Goal: Information Seeking & Learning: Learn about a topic

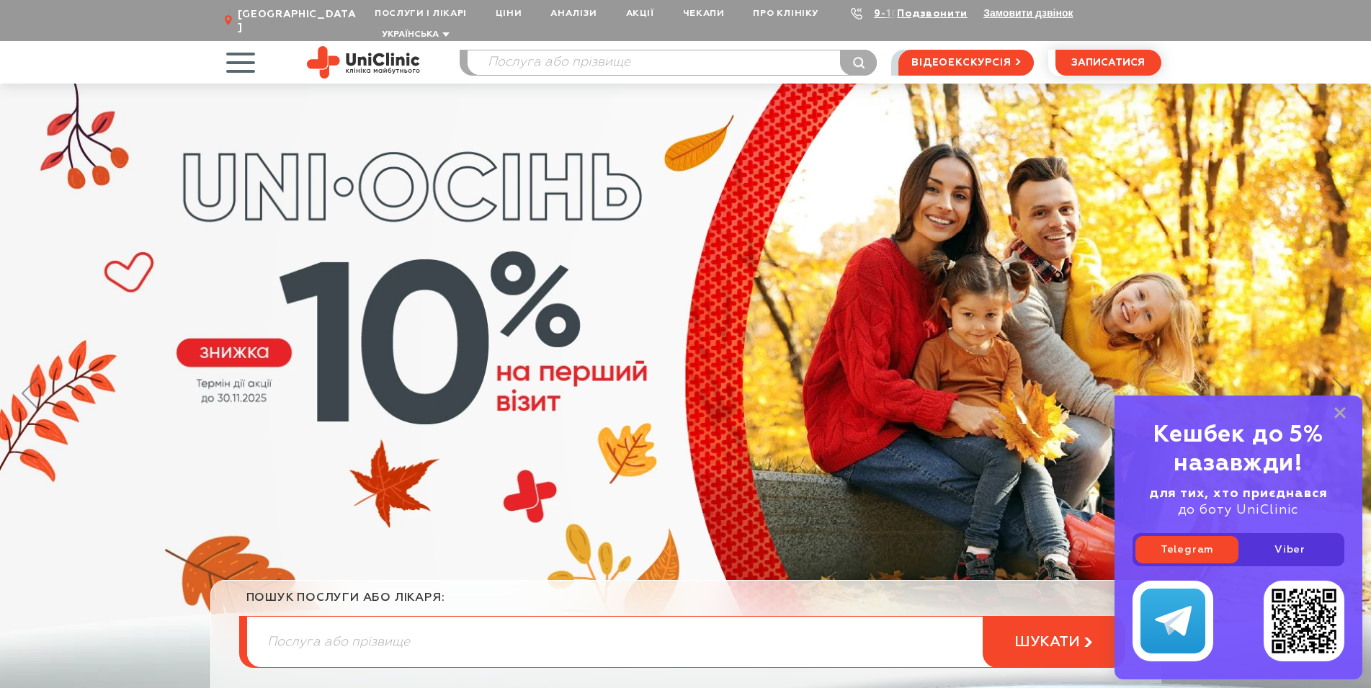
click at [254, 11] on span "[GEOGRAPHIC_DATA]" at bounding box center [299, 21] width 122 height 26
click at [236, 48] on span "button" at bounding box center [240, 62] width 60 height 60
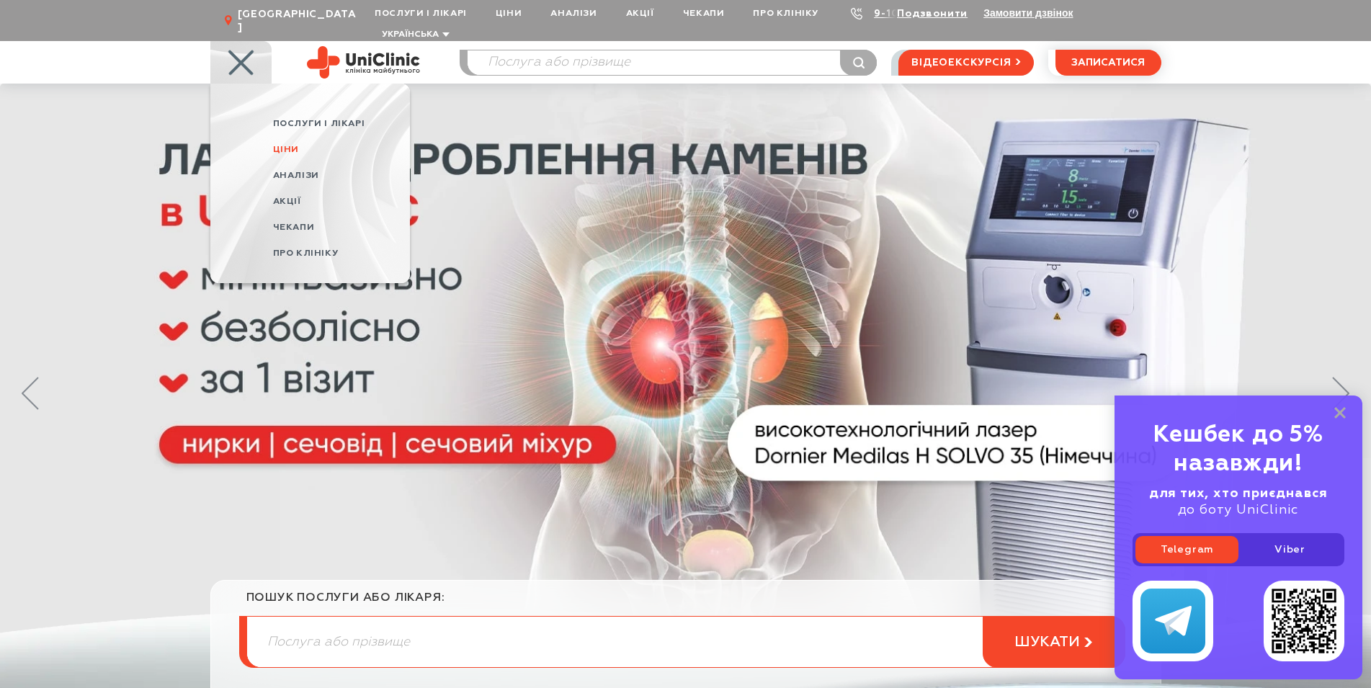
click at [299, 137] on link "Ціни" at bounding box center [341, 150] width 137 height 26
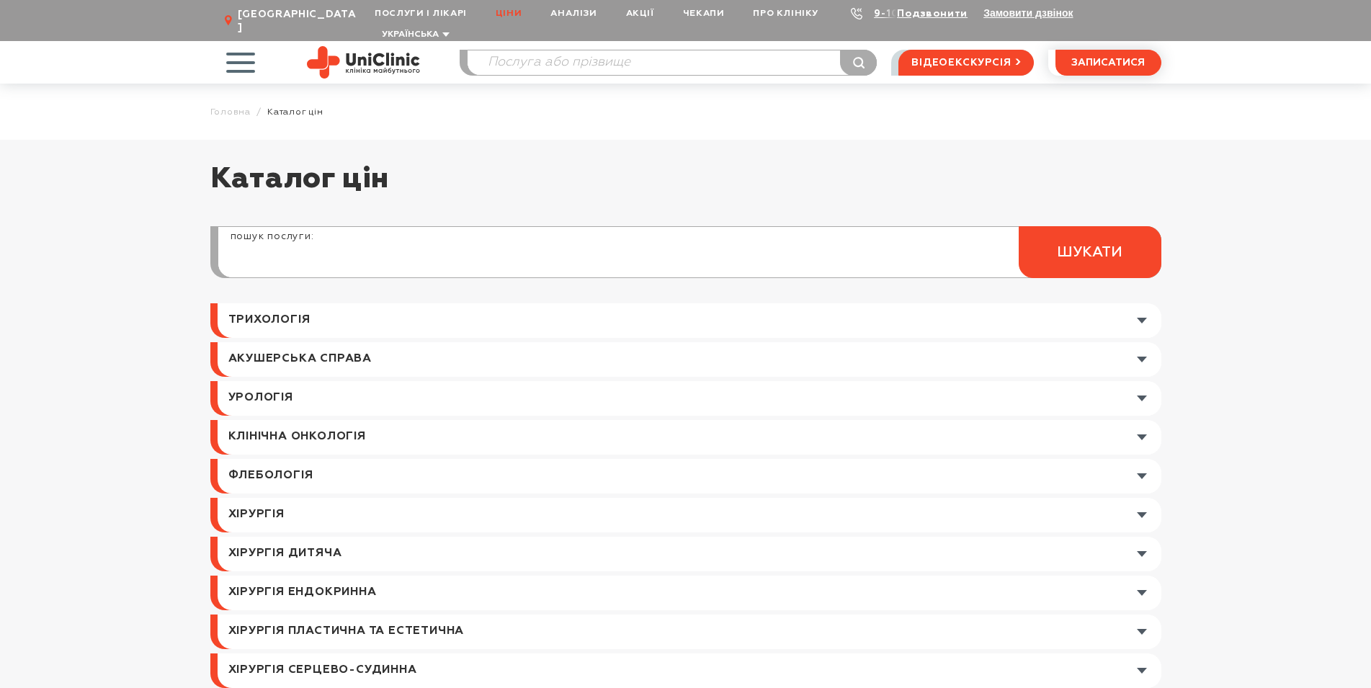
click at [312, 243] on input "search" at bounding box center [689, 260] width 942 height 35
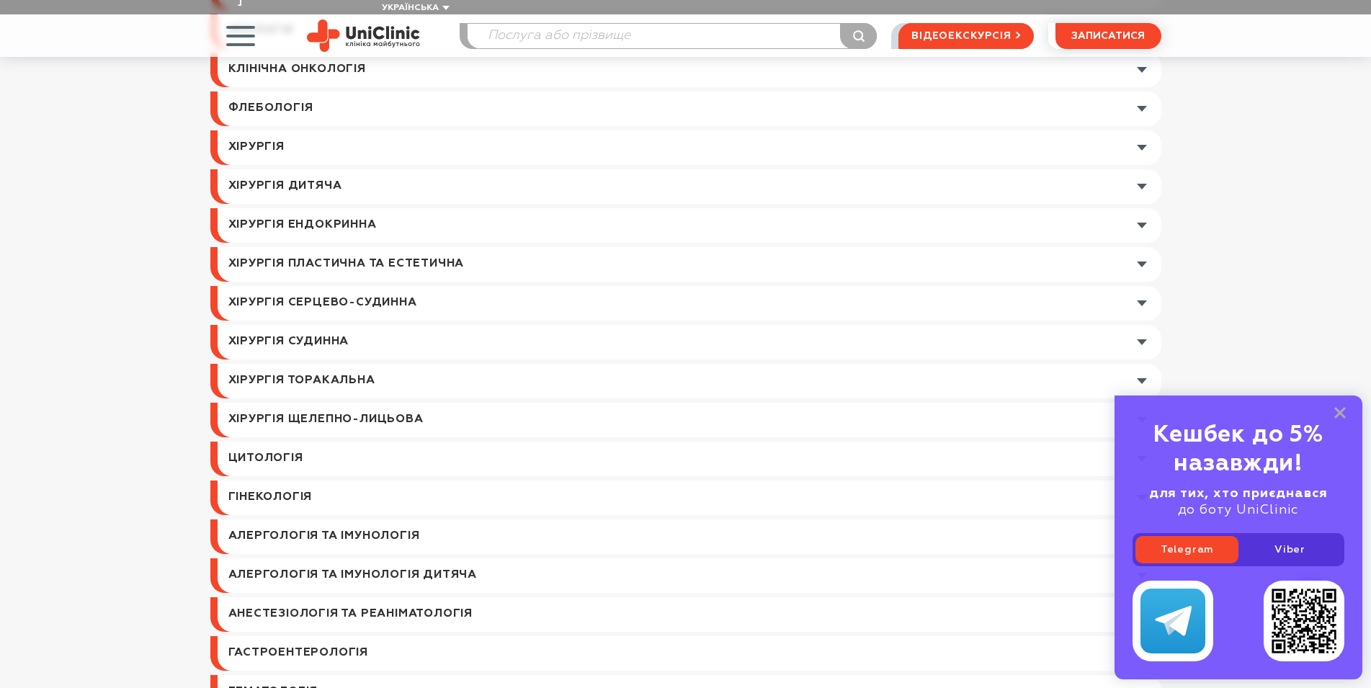
scroll to position [73, 0]
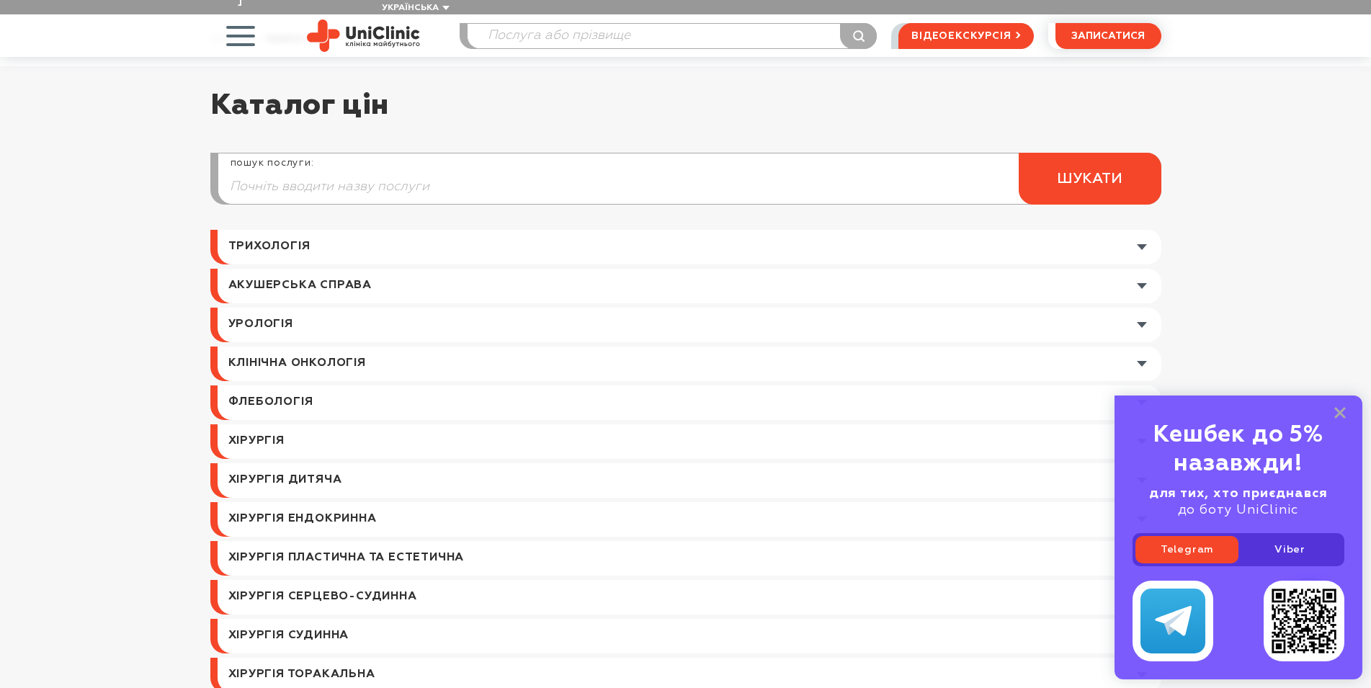
click at [1135, 230] on link at bounding box center [690, 247] width 944 height 35
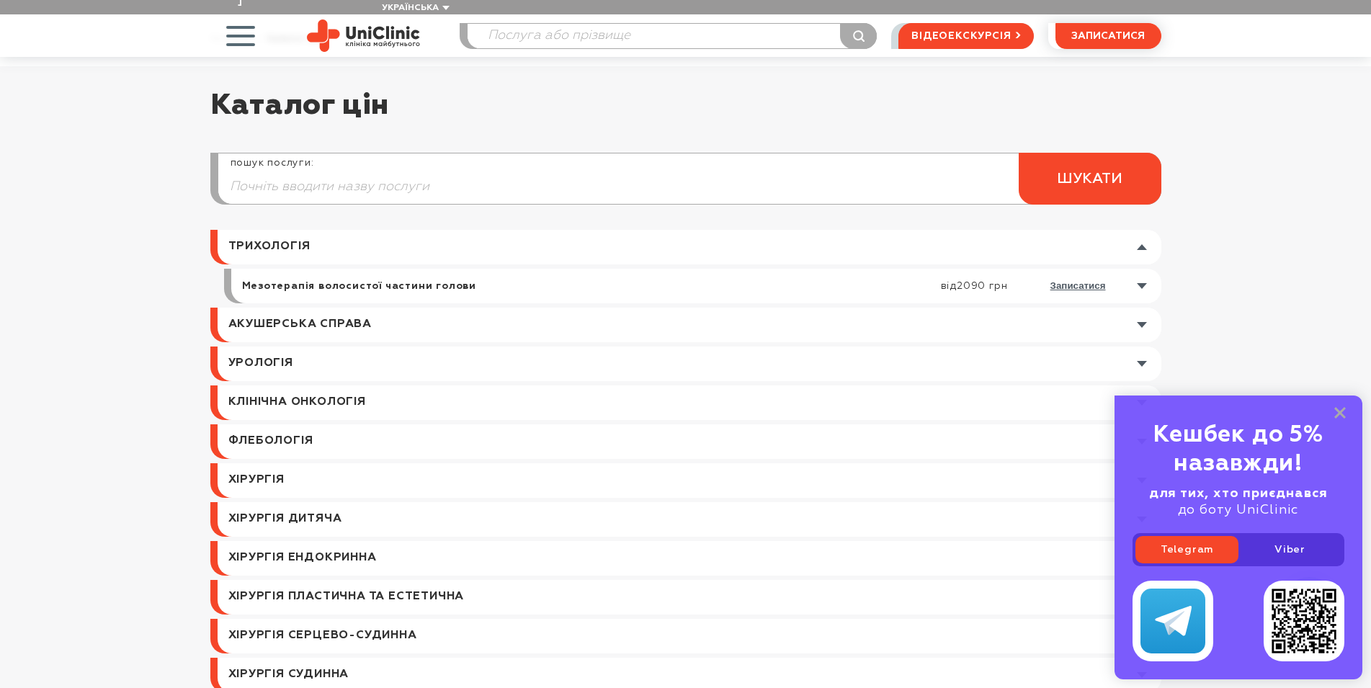
click at [1347, 409] on div "Кешбек до 5% назавжди! для тих, хто приєднався до боту UniClinic Telegram Viber" at bounding box center [1239, 538] width 248 height 284
click at [1341, 406] on div "Кешбек до 5% назавжди! для тих, хто приєднався до боту UniClinic Telegram Viber" at bounding box center [1239, 538] width 248 height 284
click at [1339, 414] on rect at bounding box center [1340, 413] width 12 height 12
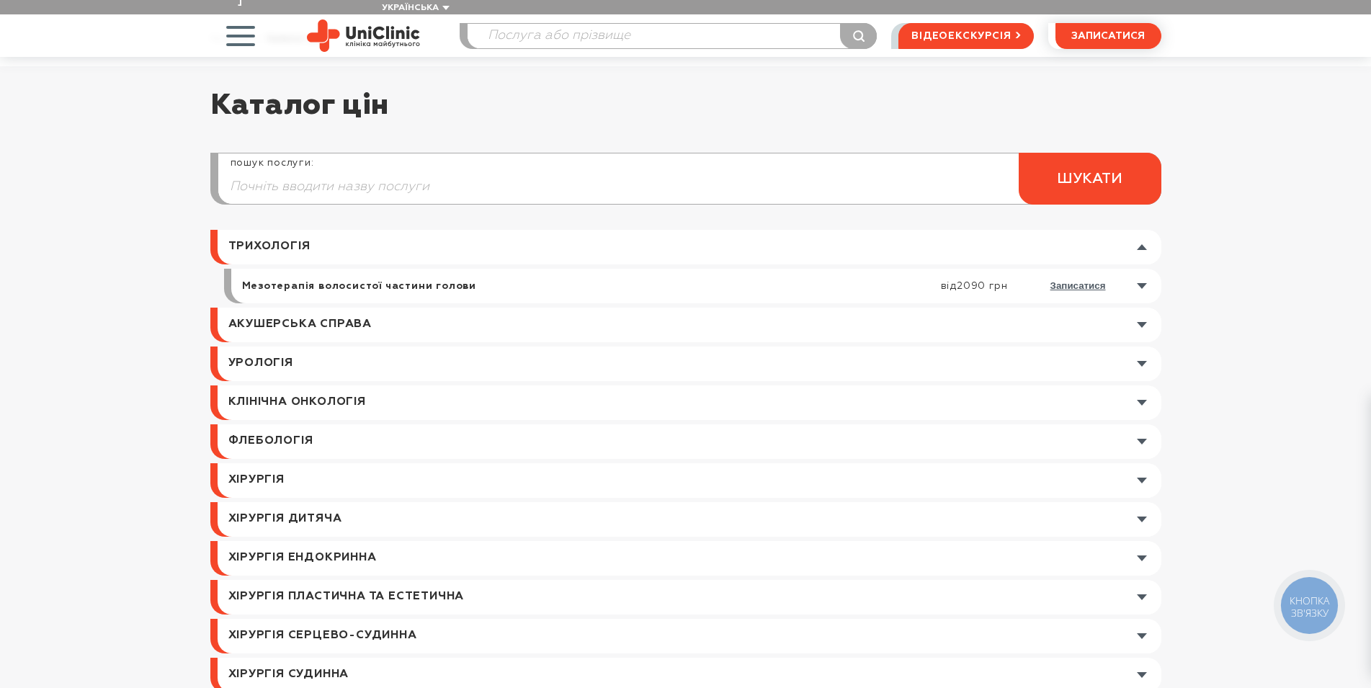
click at [1140, 269] on link at bounding box center [699, 286] width 923 height 35
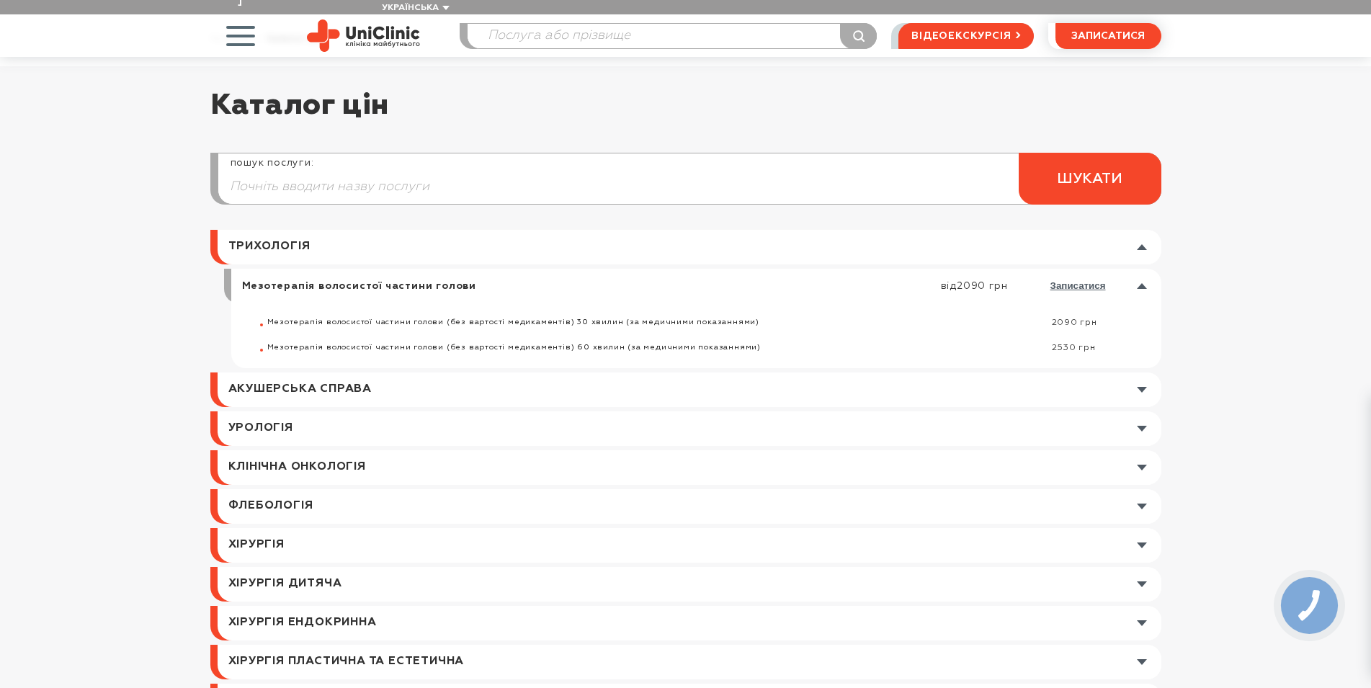
click at [1135, 373] on link at bounding box center [690, 389] width 944 height 35
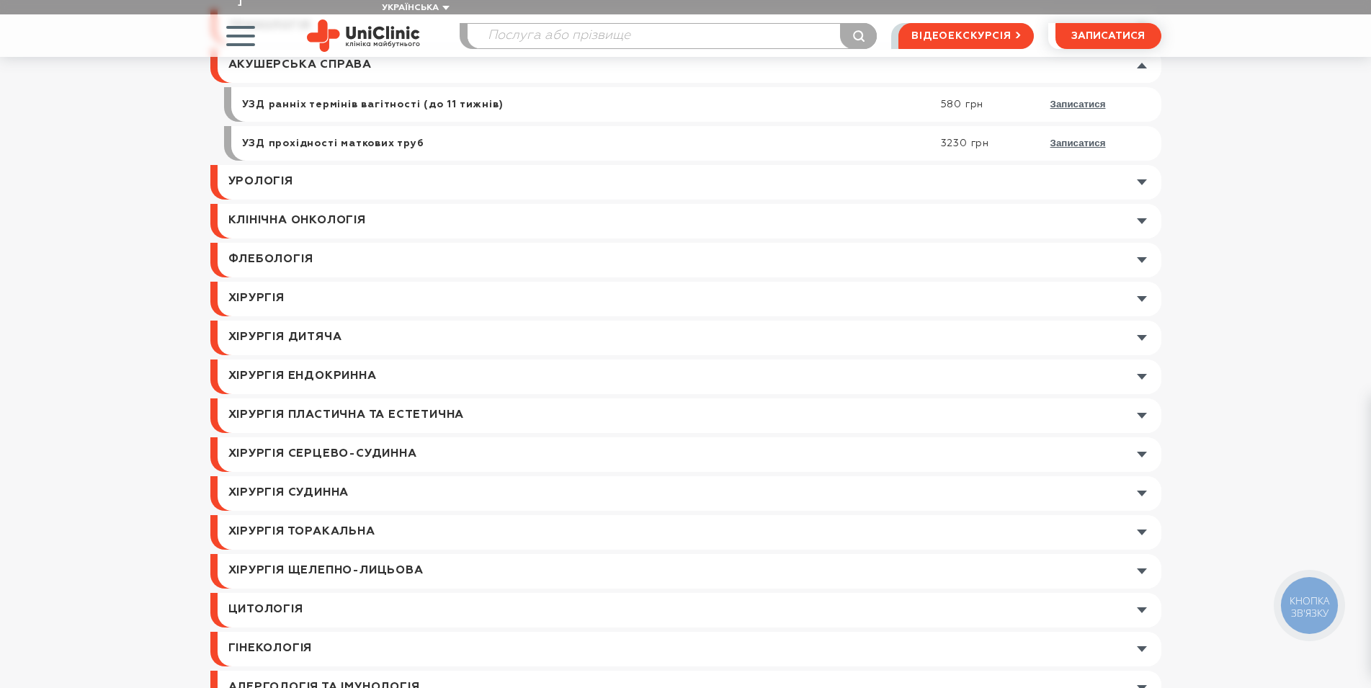
scroll to position [367, 0]
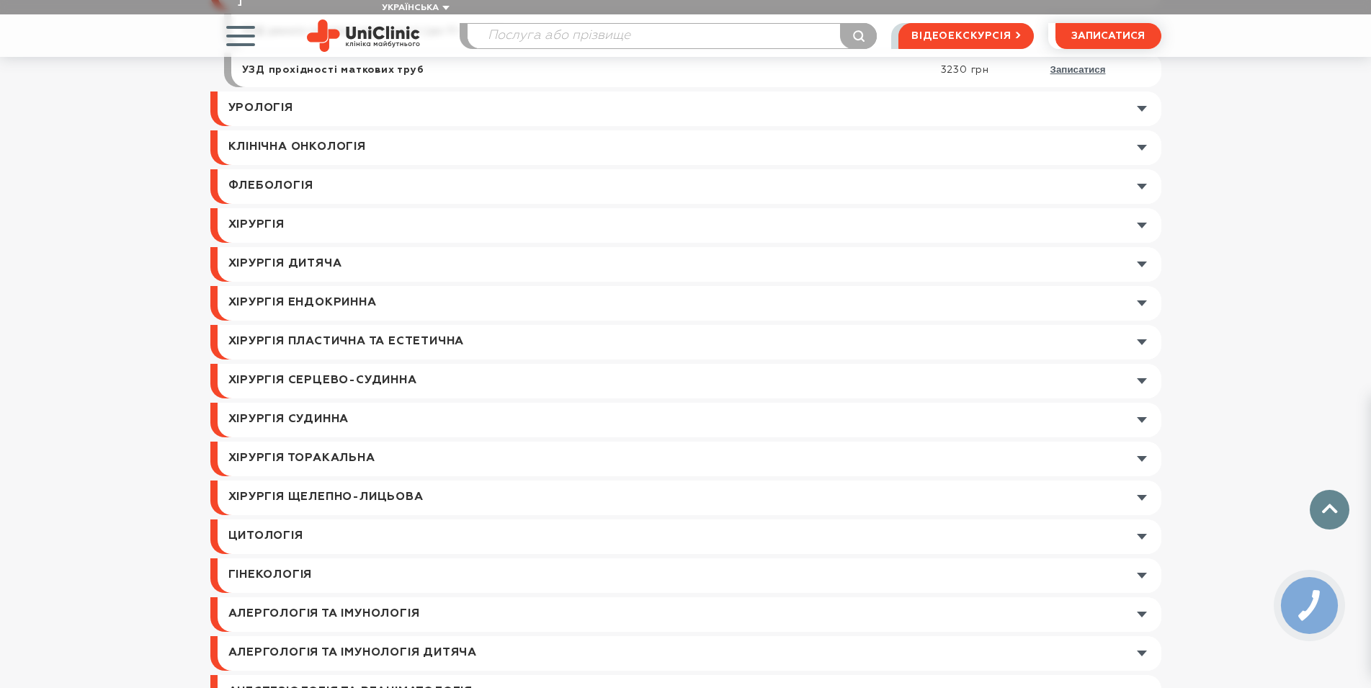
click at [1140, 558] on link at bounding box center [690, 575] width 944 height 35
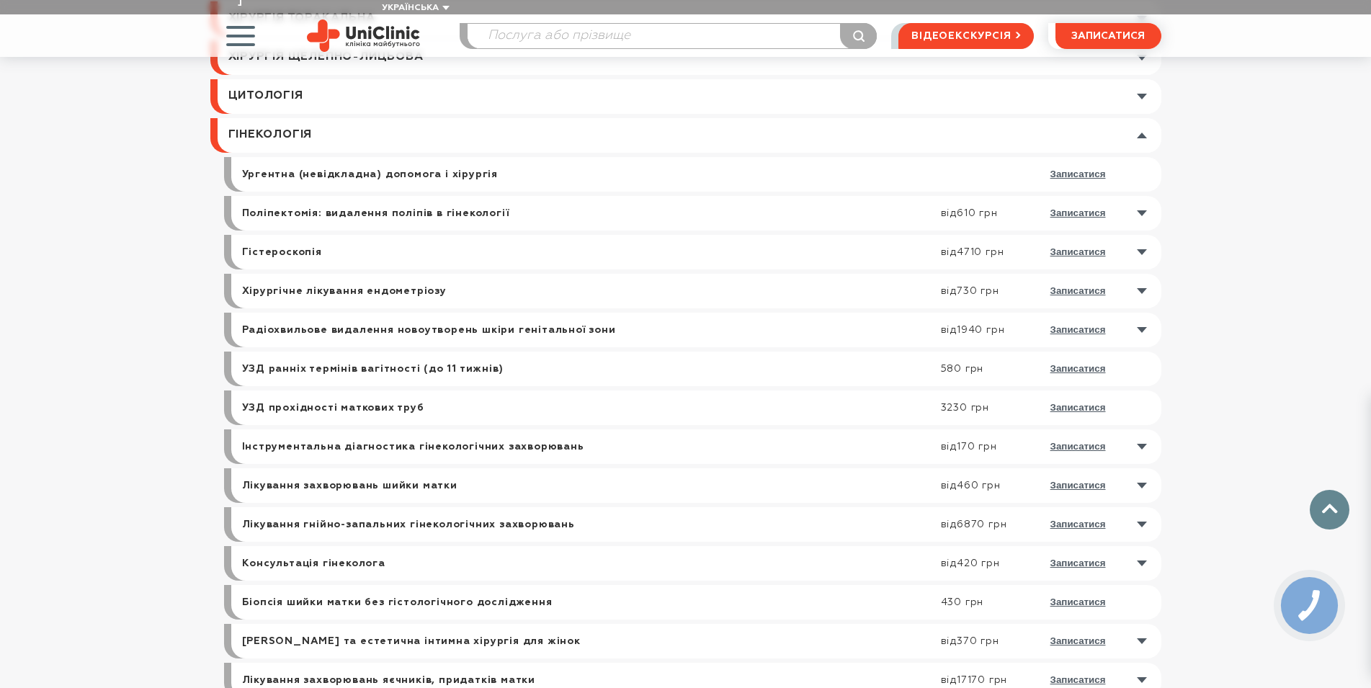
scroll to position [735, 0]
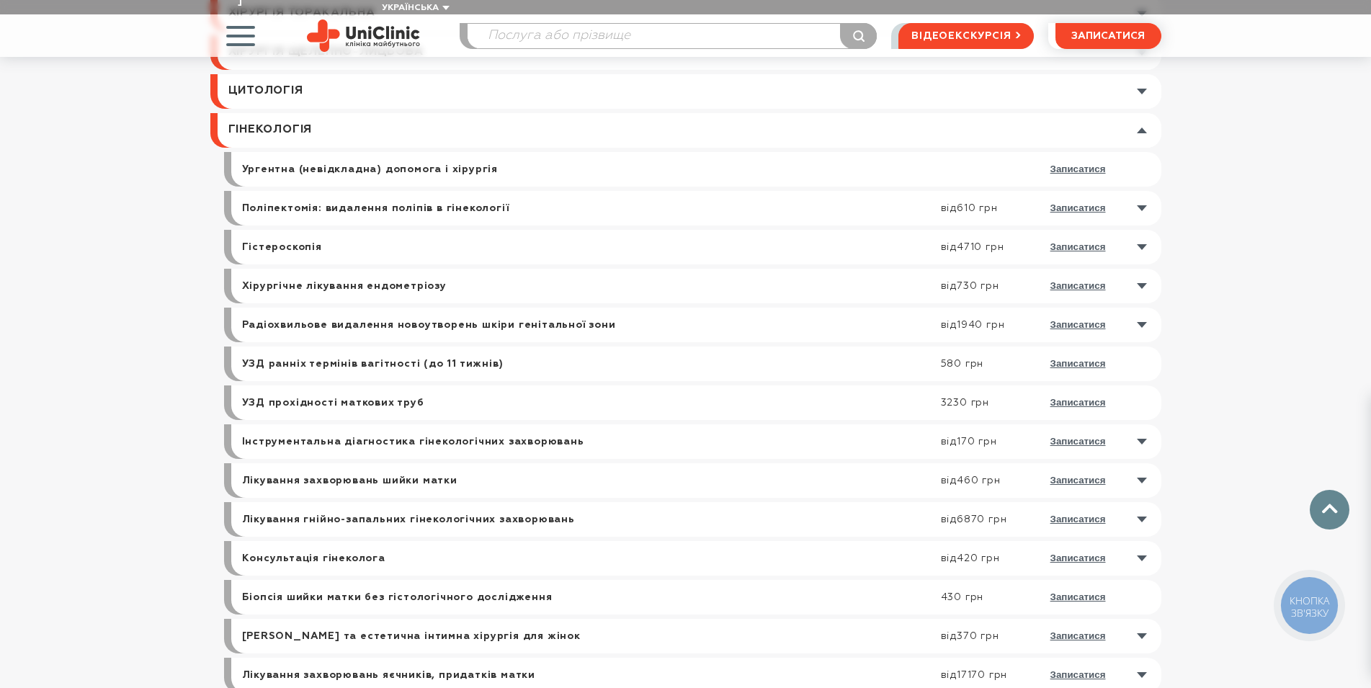
click at [1146, 541] on link at bounding box center [699, 558] width 923 height 35
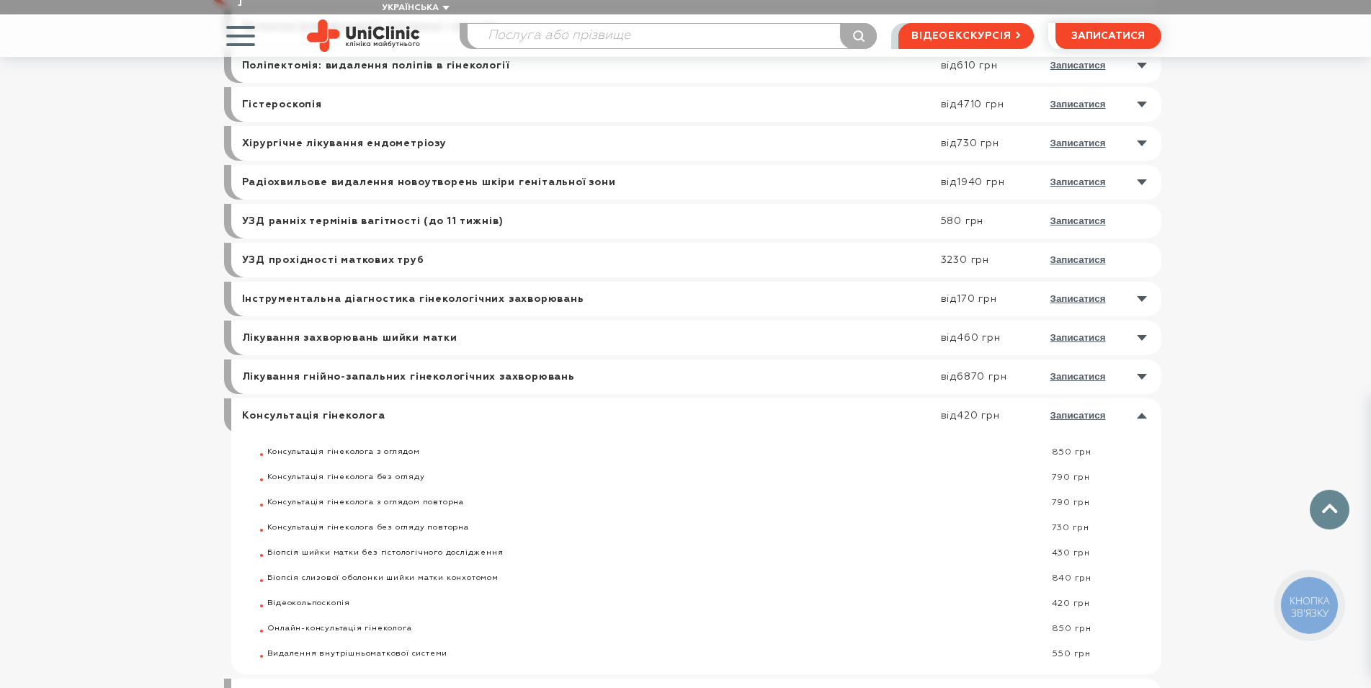
scroll to position [882, 0]
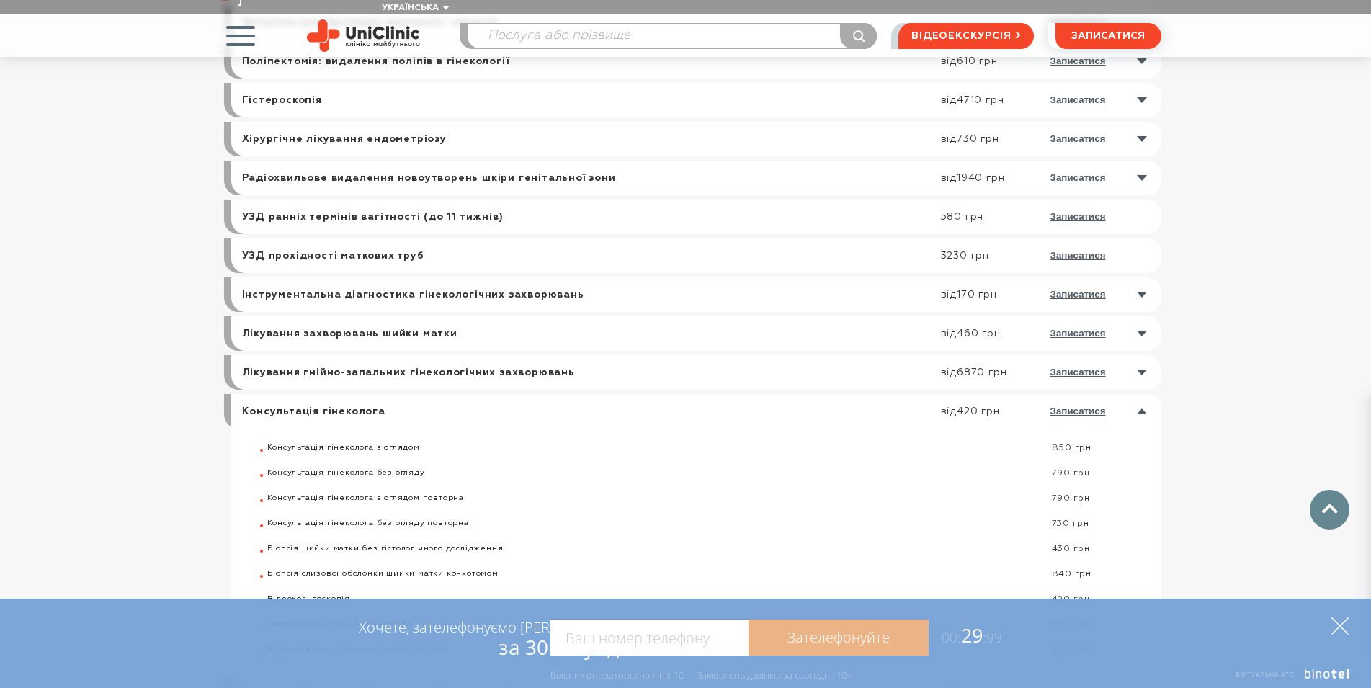
click at [1339, 624] on polygon at bounding box center [1339, 625] width 17 height 17
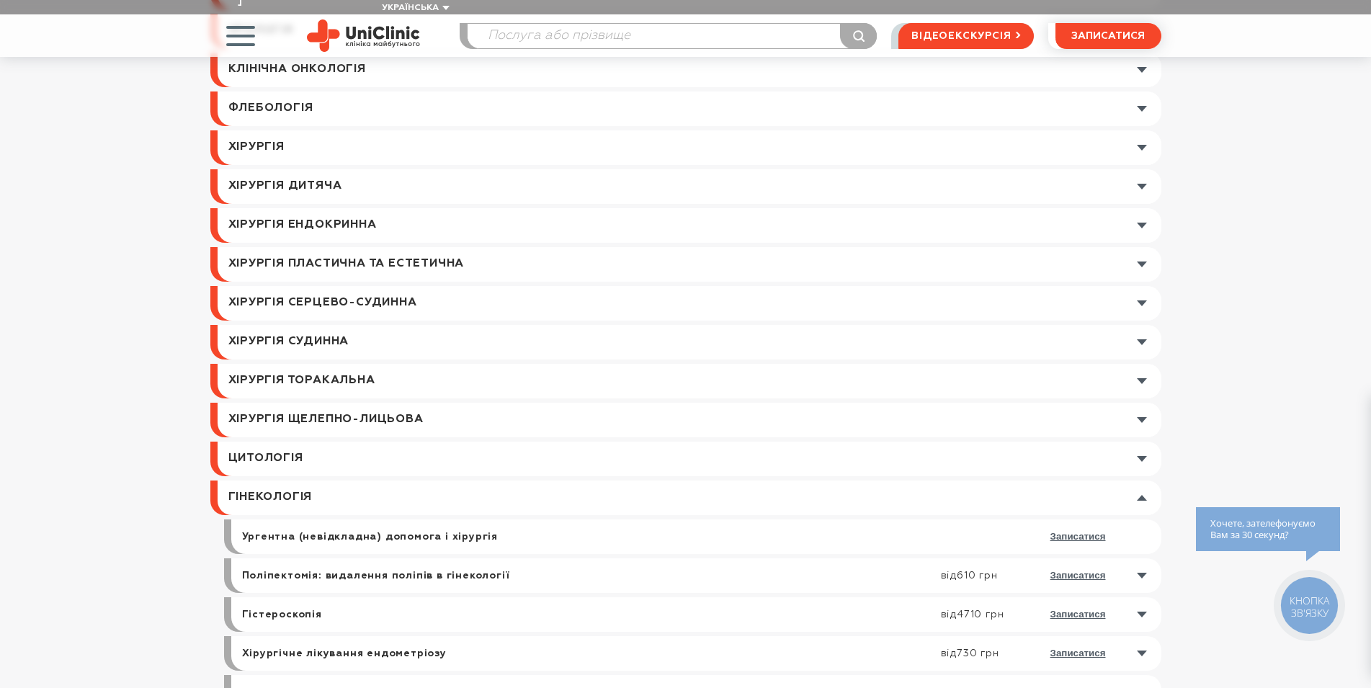
scroll to position [0, 0]
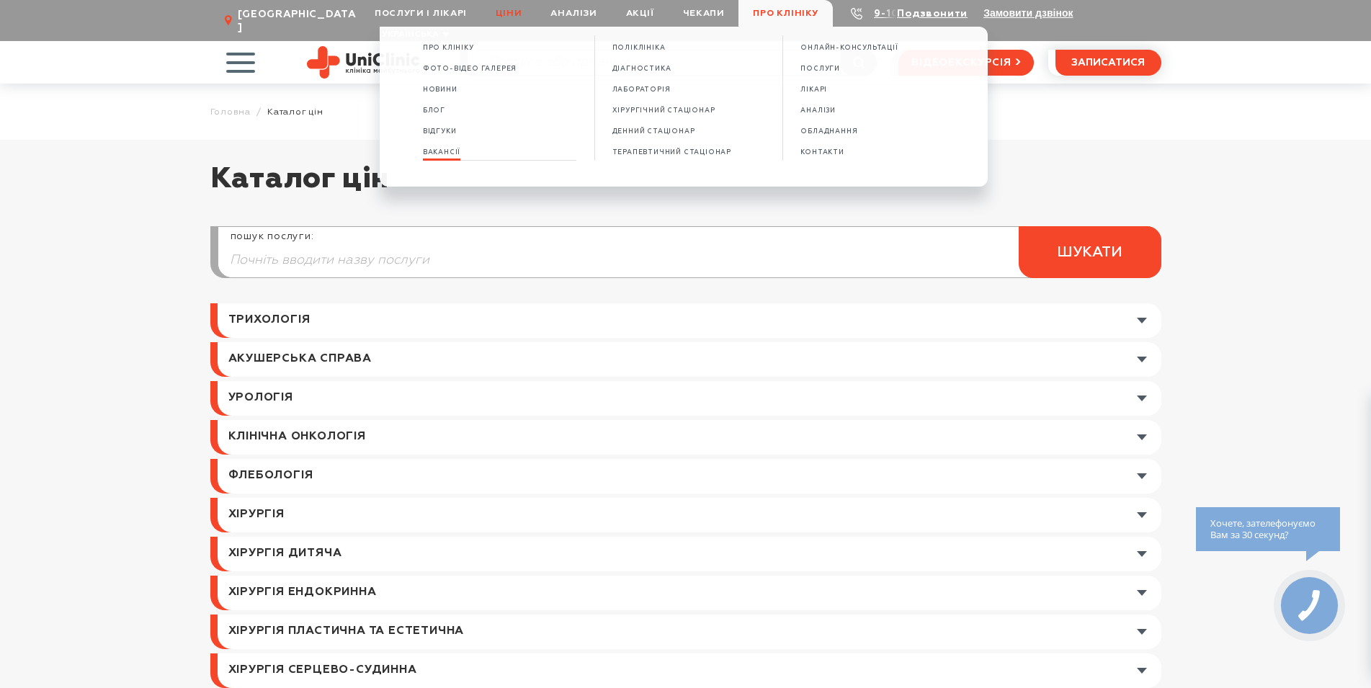
click at [442, 151] on span "Вакансії" at bounding box center [441, 152] width 37 height 8
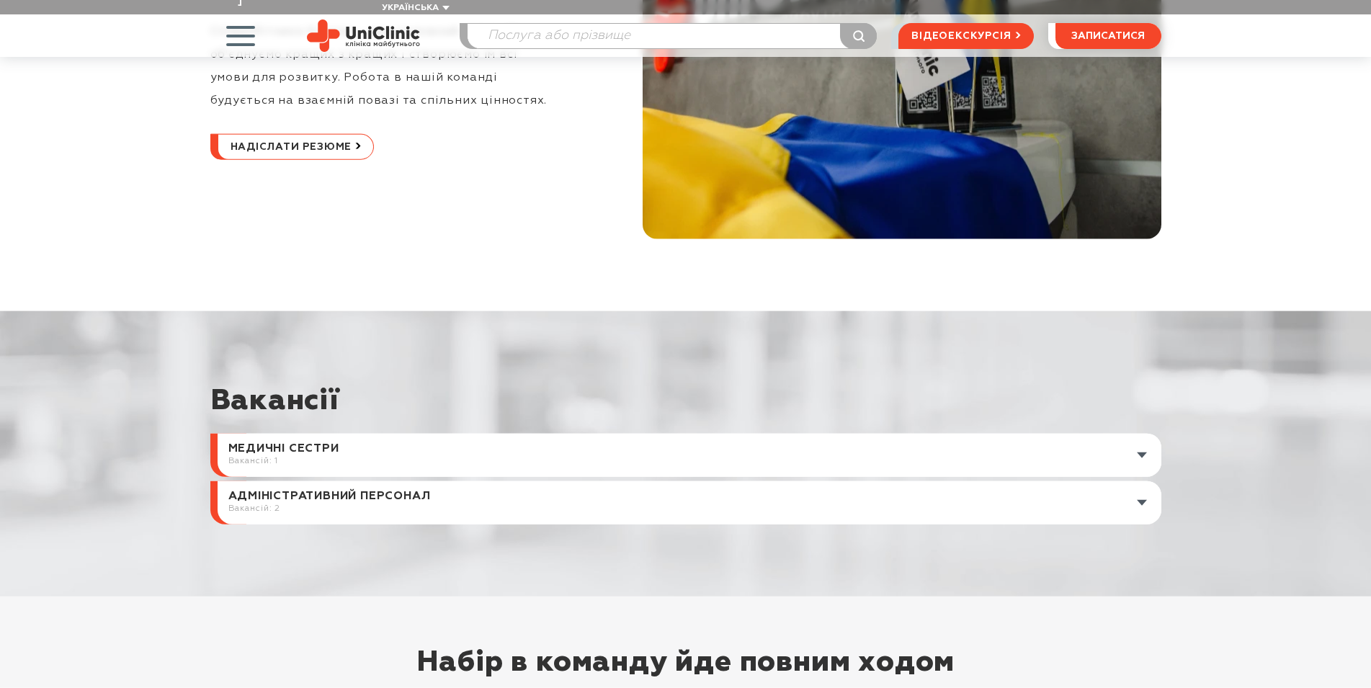
scroll to position [367, 0]
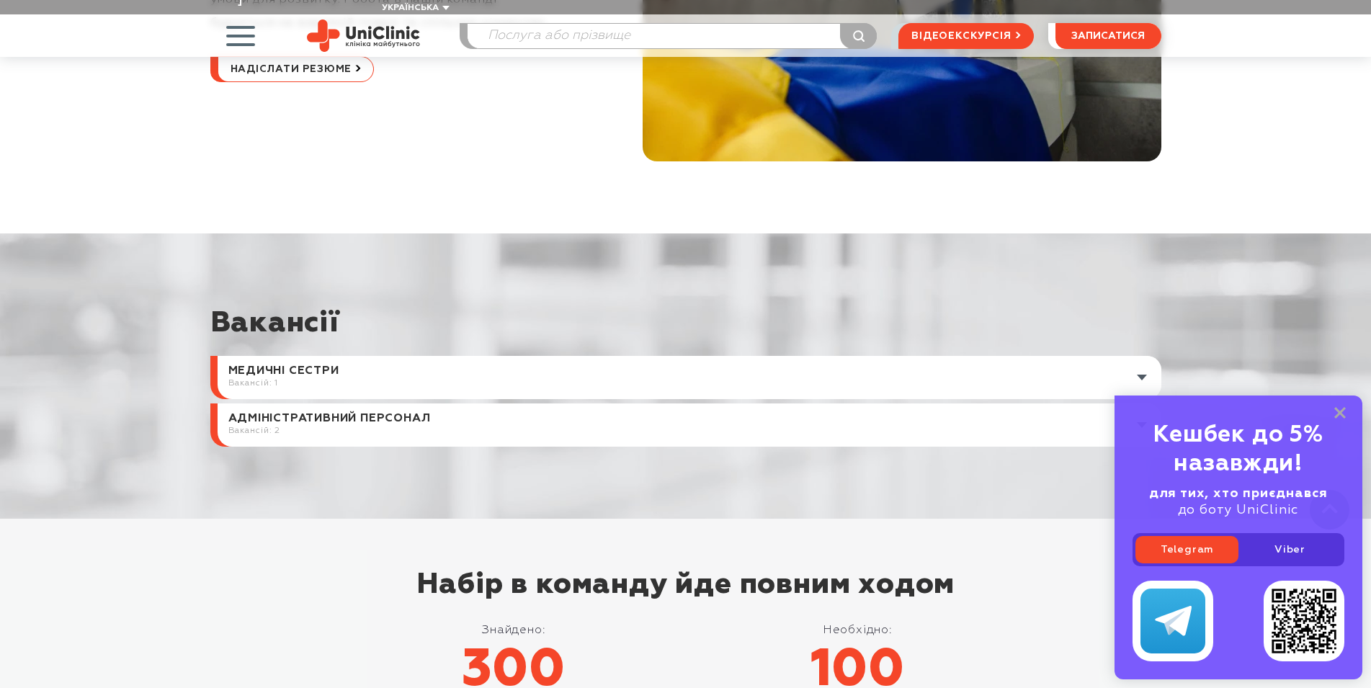
click at [1142, 410] on link at bounding box center [690, 424] width 944 height 43
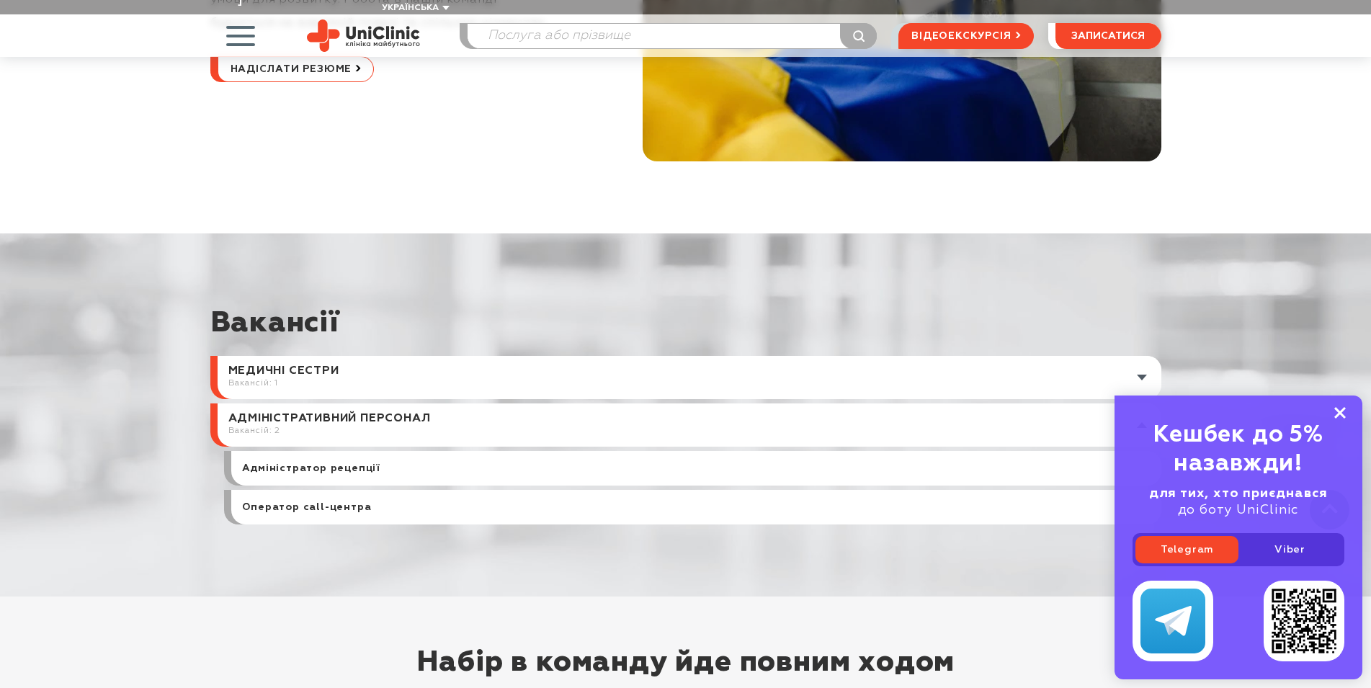
click at [1340, 412] on rect at bounding box center [1340, 413] width 12 height 12
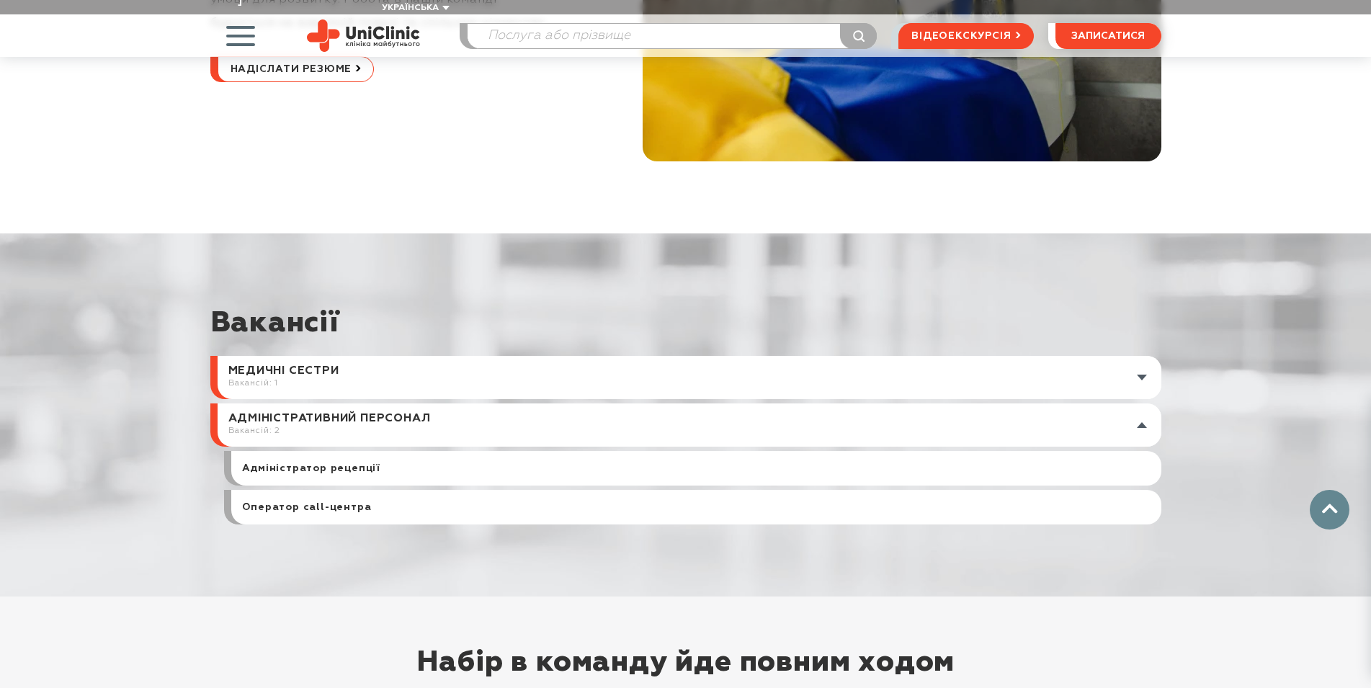
click at [1139, 455] on div "Адміністратор рецепції" at bounding box center [696, 468] width 930 height 35
click at [336, 462] on link "Адміністратор рецепції" at bounding box center [311, 468] width 138 height 13
click at [1140, 494] on div "Оператор cаll-центра" at bounding box center [696, 507] width 930 height 35
click at [329, 501] on link "Оператор cаll-центра" at bounding box center [307, 507] width 130 height 13
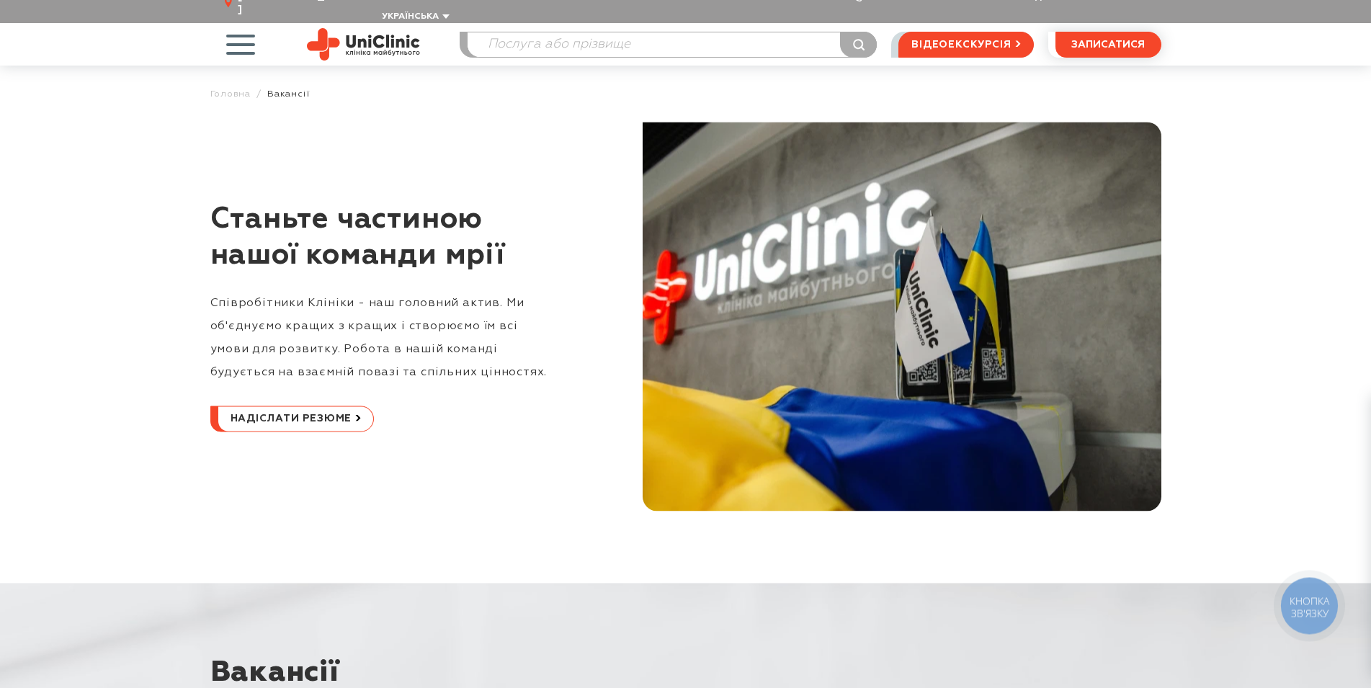
scroll to position [0, 0]
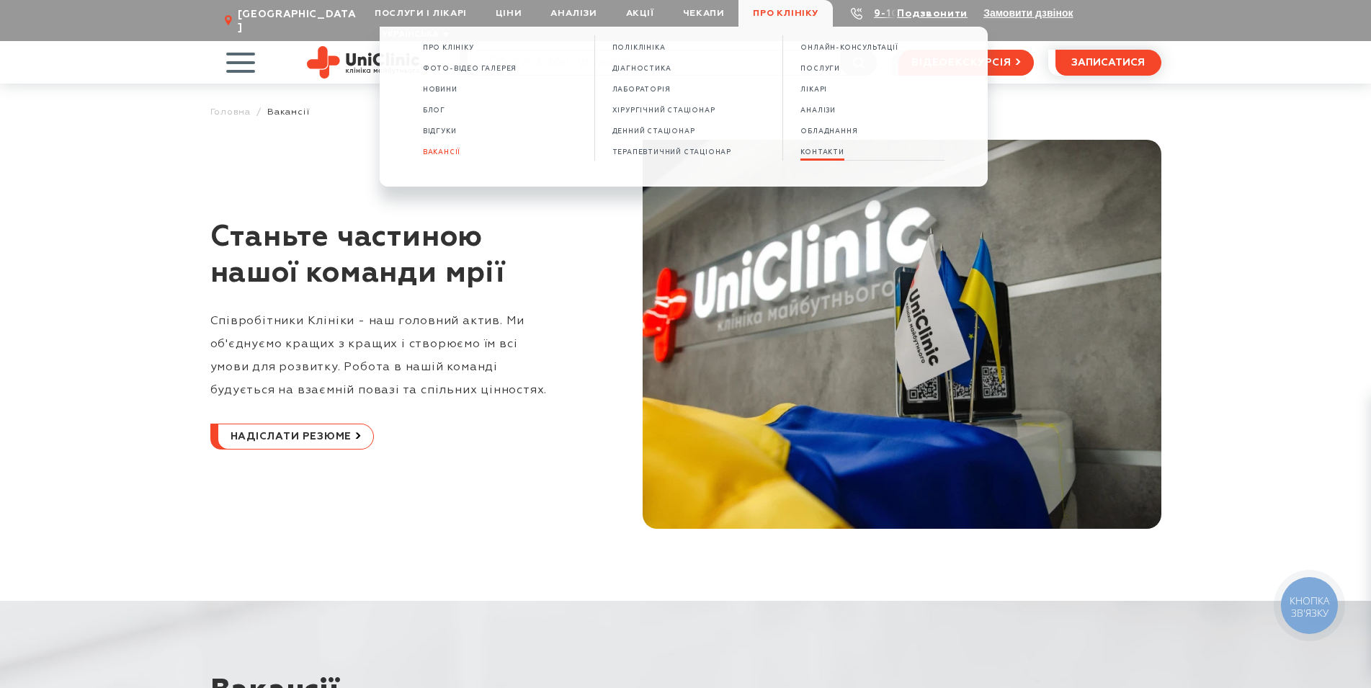
click at [825, 149] on span "КОНТАКТИ" at bounding box center [821, 152] width 43 height 8
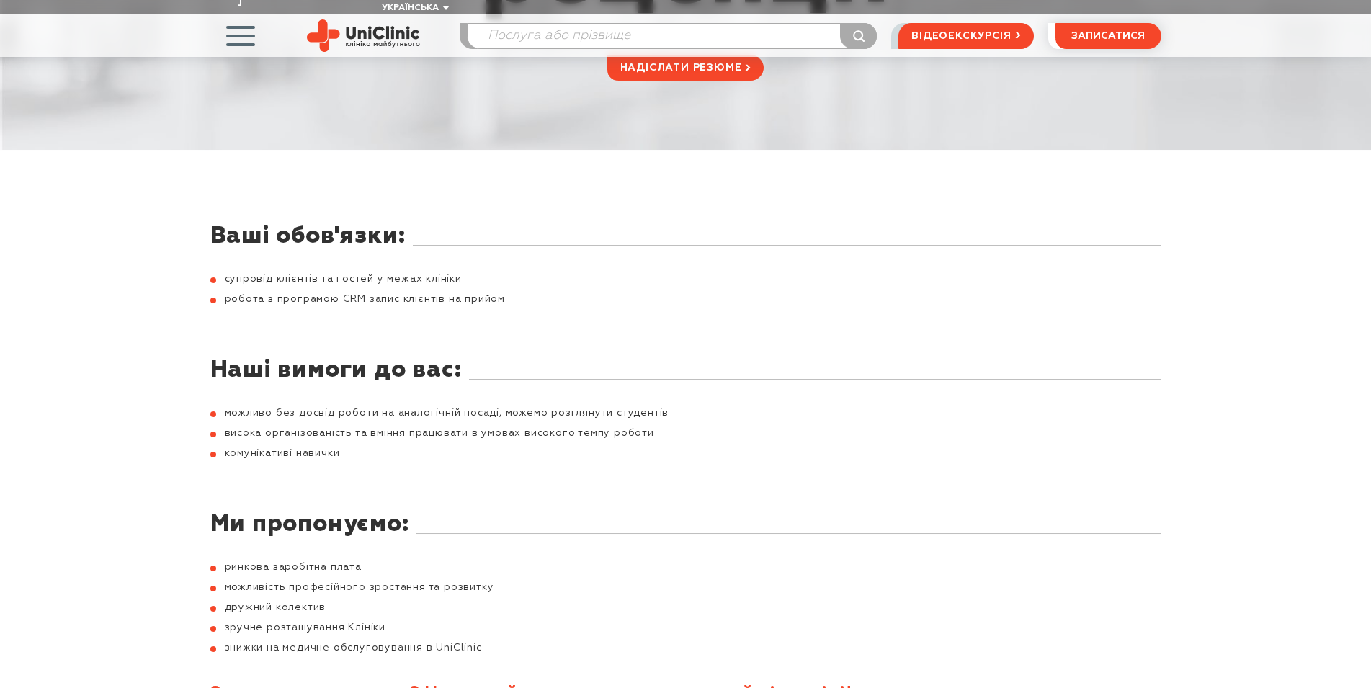
scroll to position [441, 0]
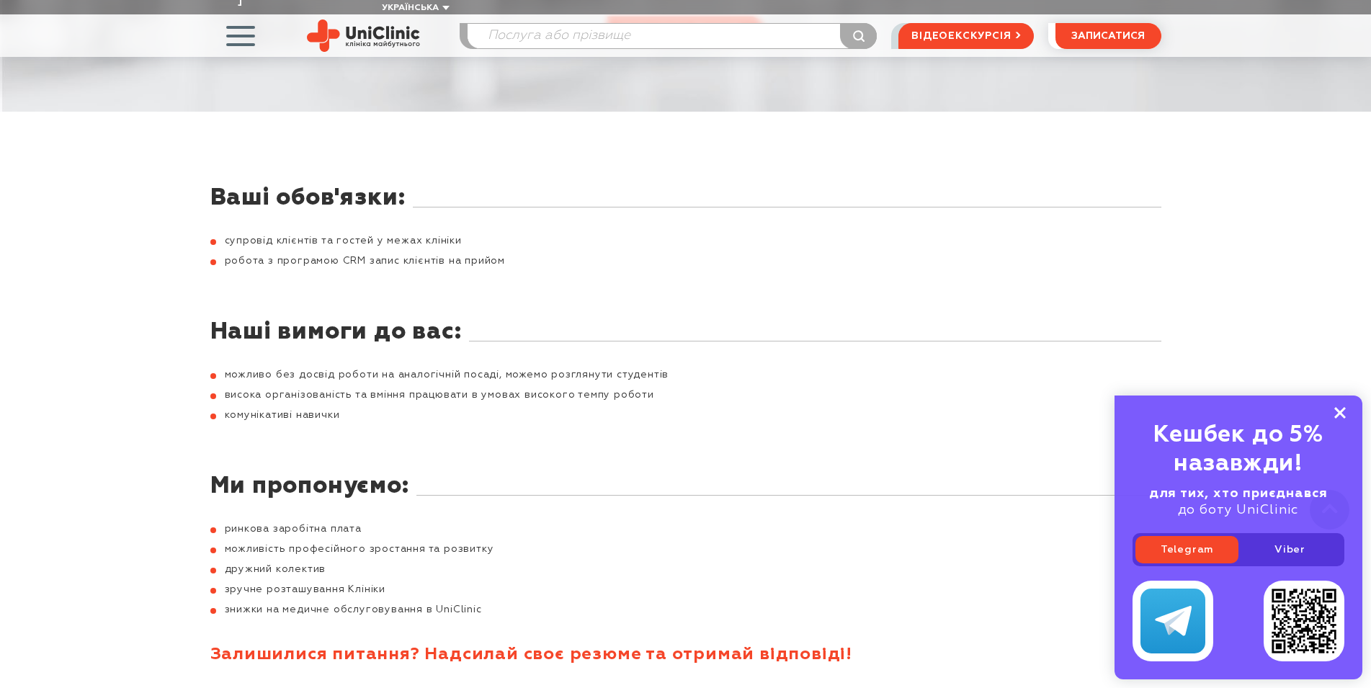
click at [1340, 411] on icon at bounding box center [1340, 413] width 12 height 12
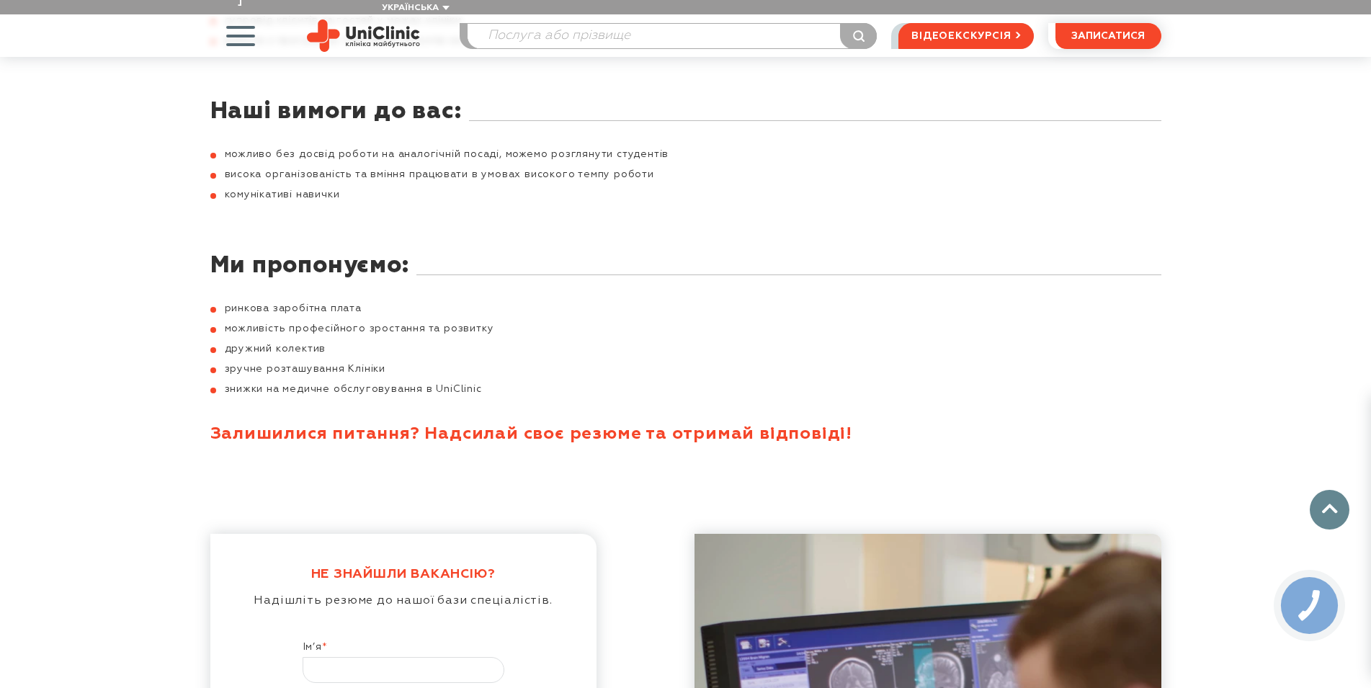
scroll to position [367, 0]
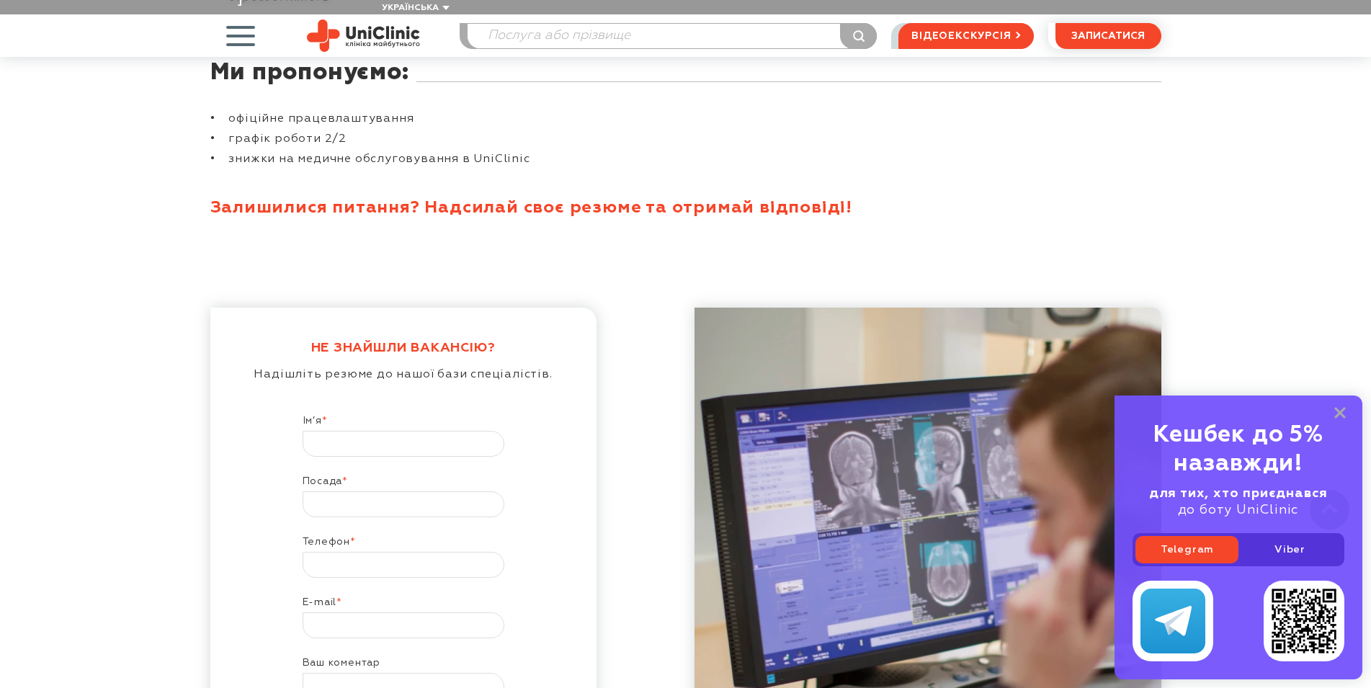
scroll to position [588, 0]
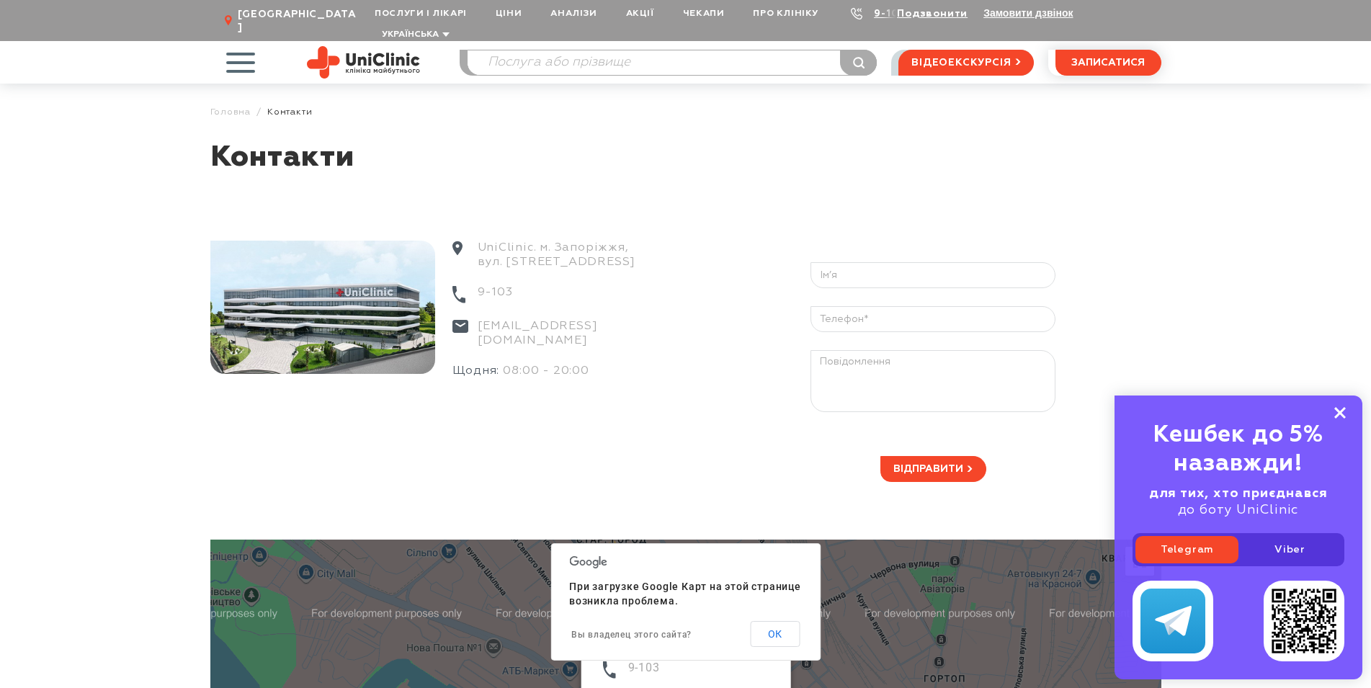
click at [1340, 411] on icon at bounding box center [1340, 413] width 12 height 12
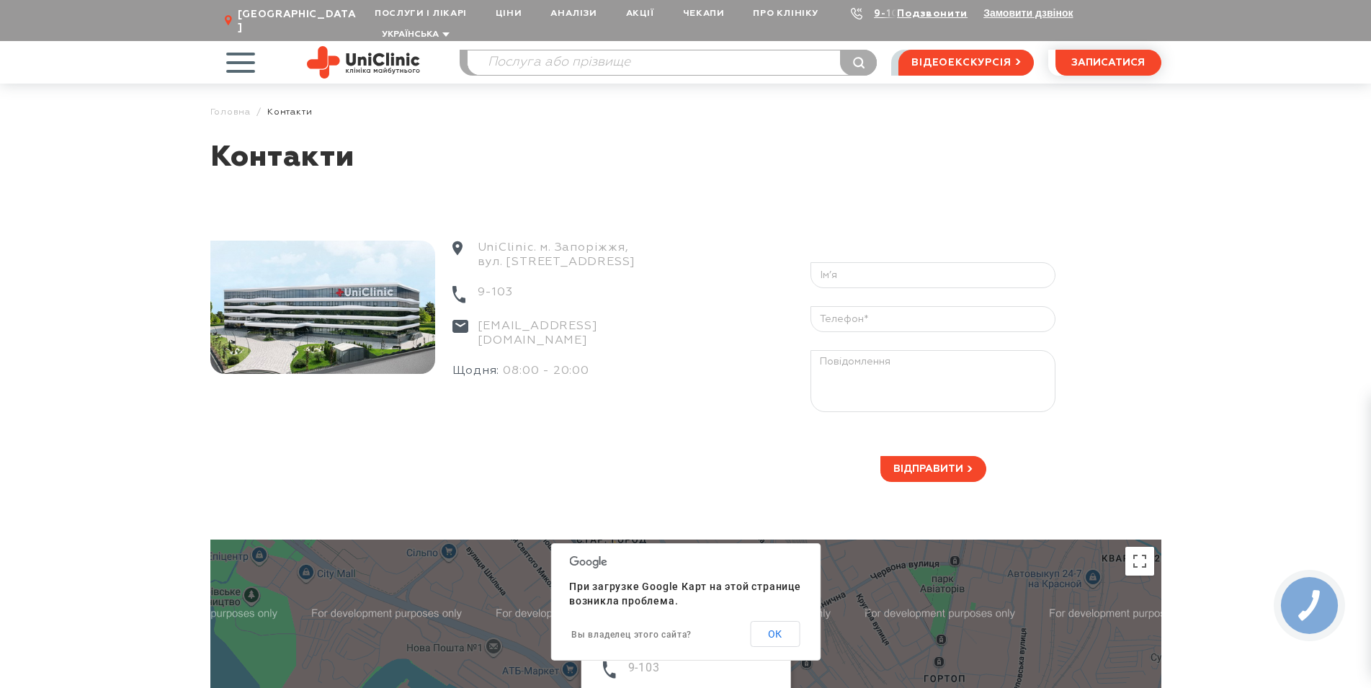
click at [383, 46] on img at bounding box center [363, 62] width 113 height 32
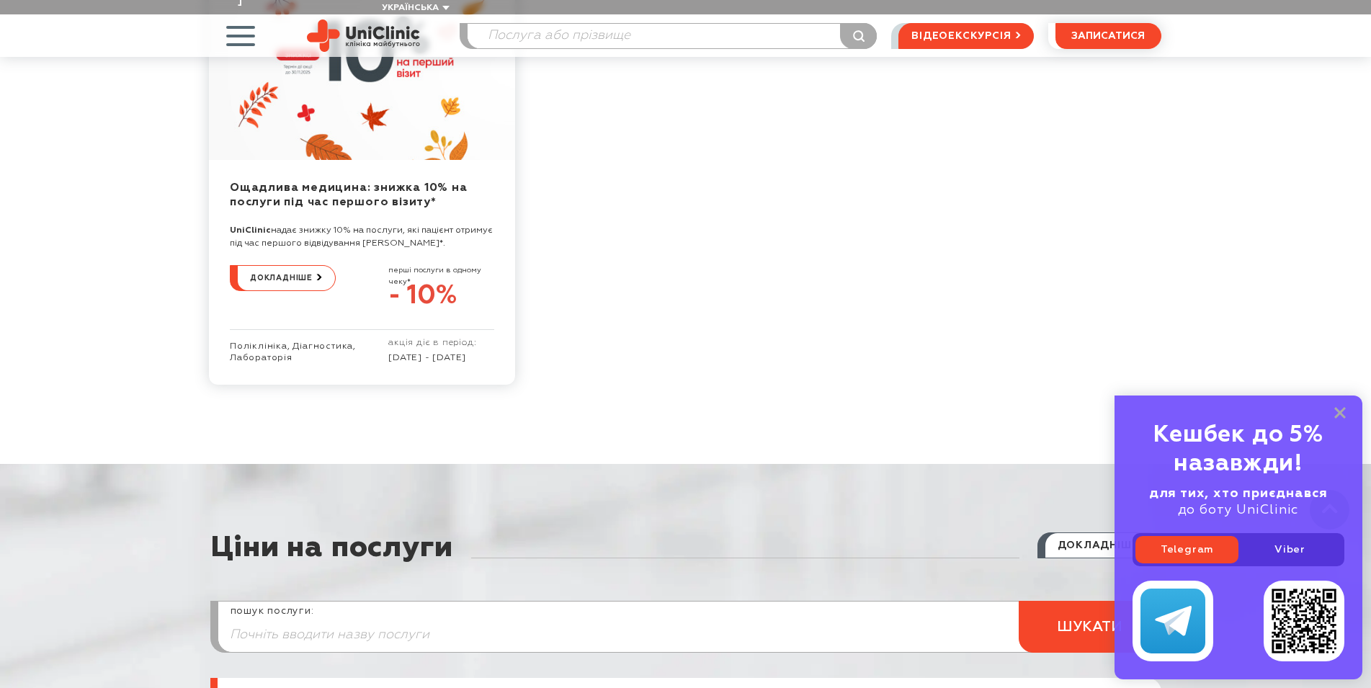
scroll to position [7507, 0]
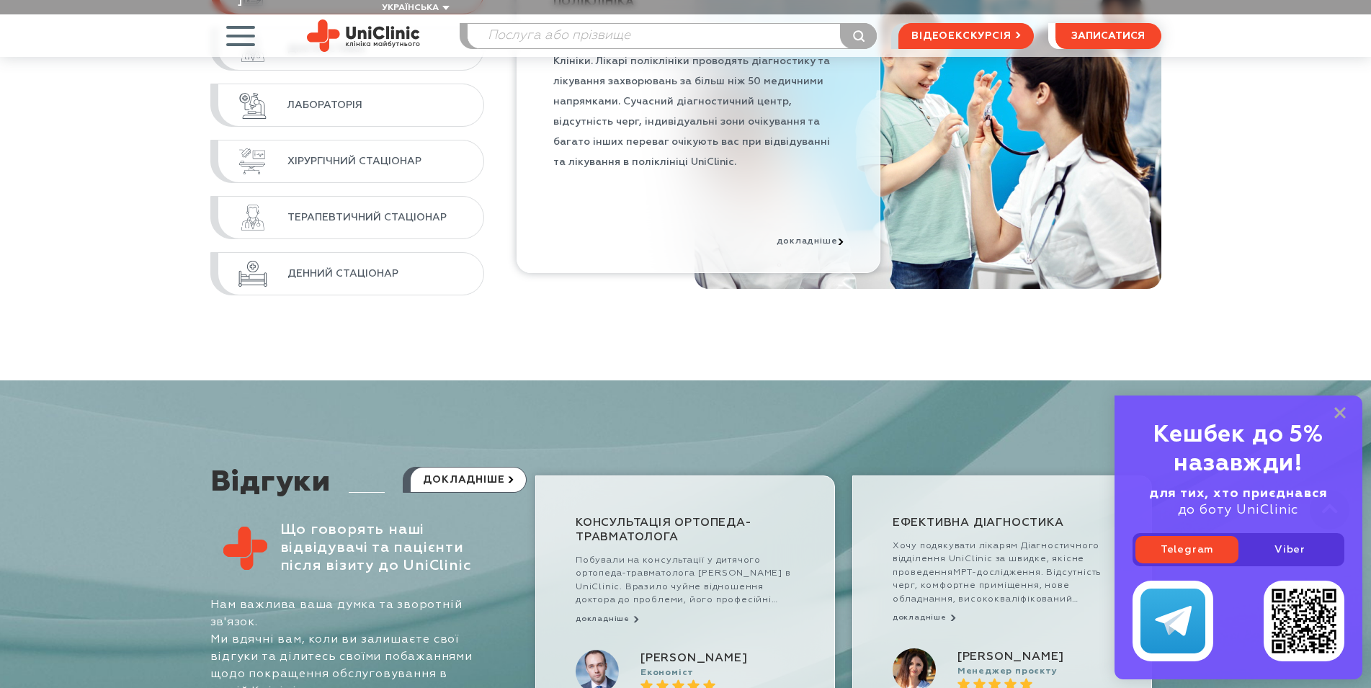
click at [1340, 403] on div "Кешбек до 5% назавжди! для тих, хто приєднався до боту UniClinic Telegram Viber" at bounding box center [1239, 538] width 248 height 284
click at [1342, 409] on icon at bounding box center [1340, 413] width 12 height 12
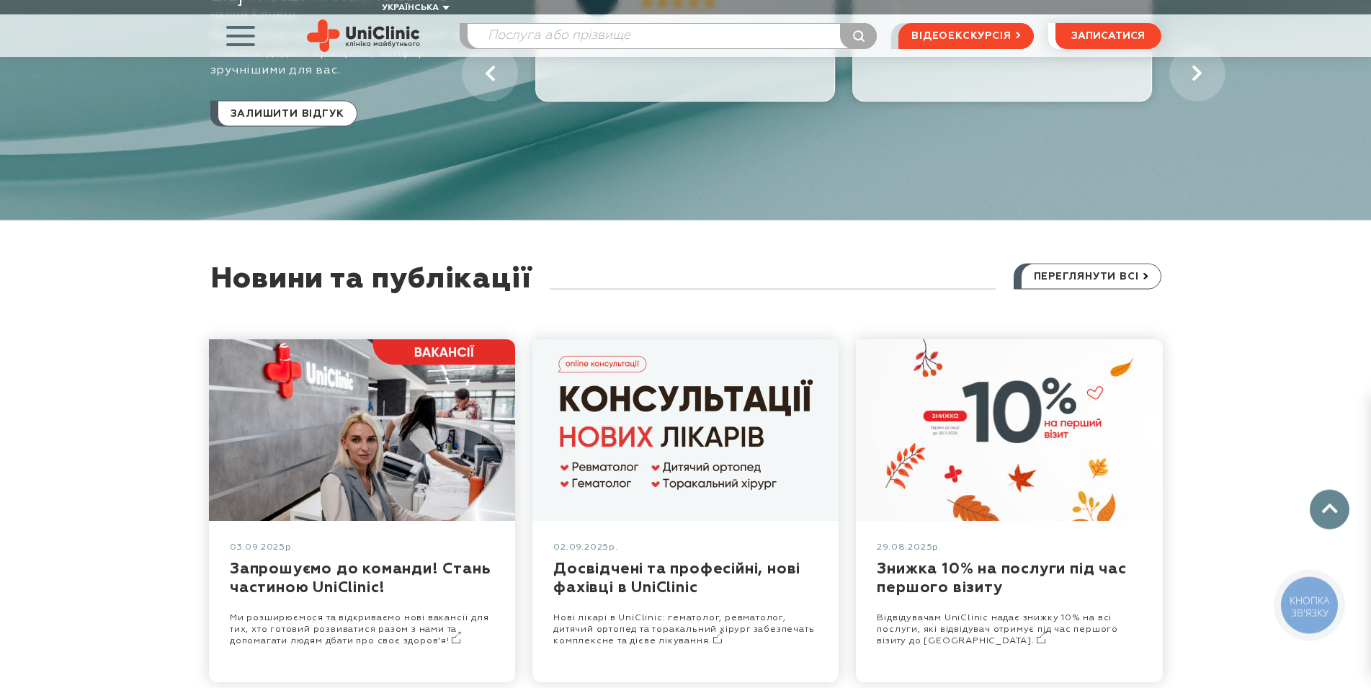
scroll to position [0, 0]
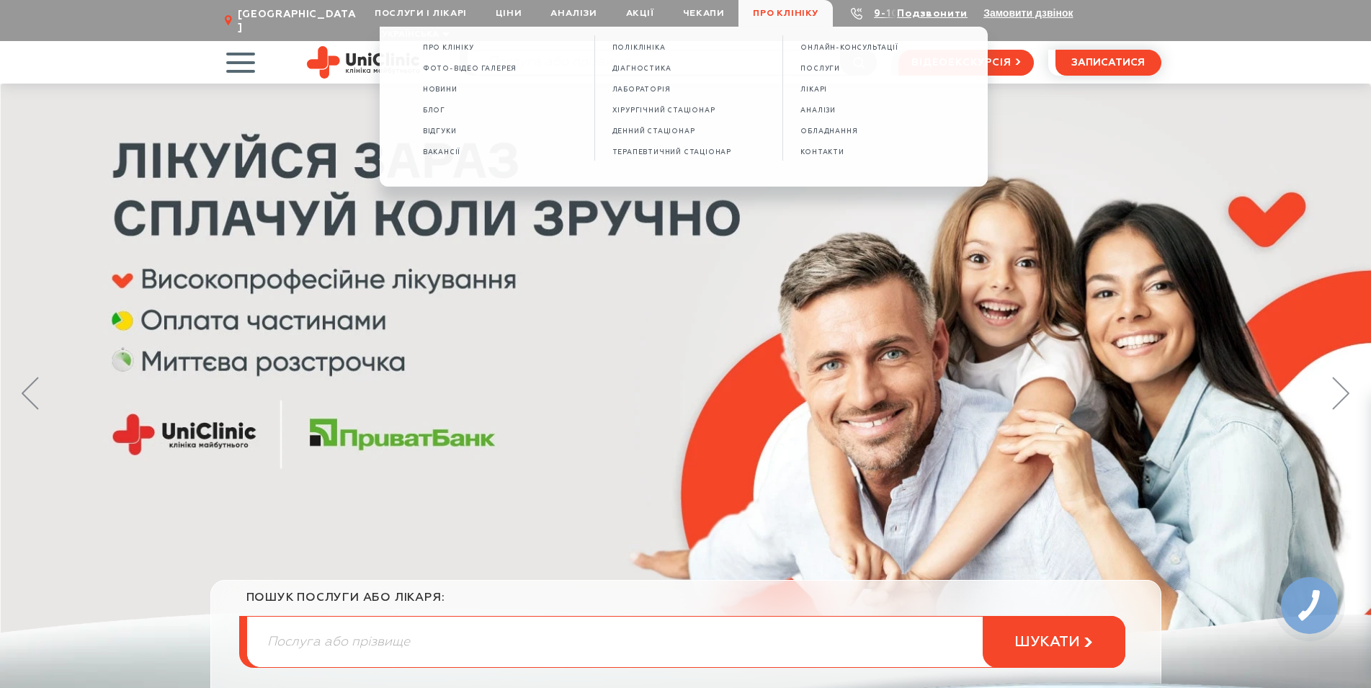
click at [766, 11] on span "Про клініку" at bounding box center [785, 13] width 94 height 27
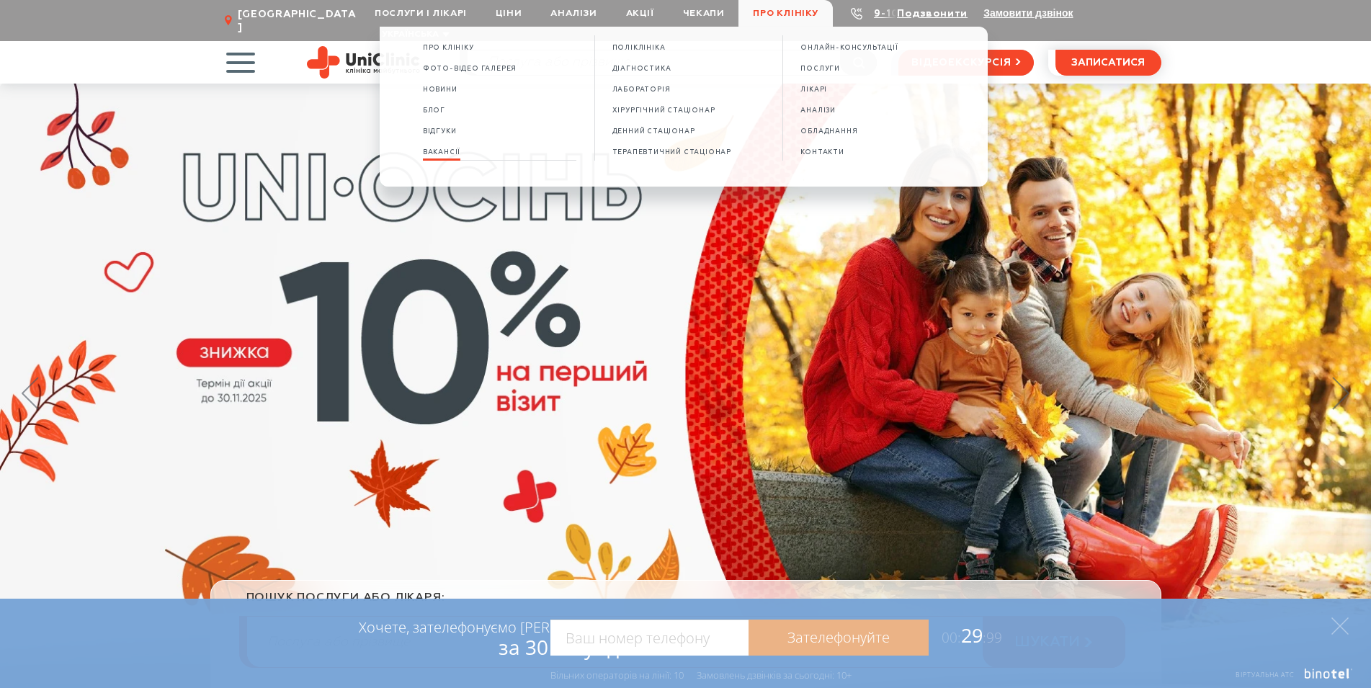
click at [436, 155] on span "Вакансії" at bounding box center [441, 152] width 37 height 8
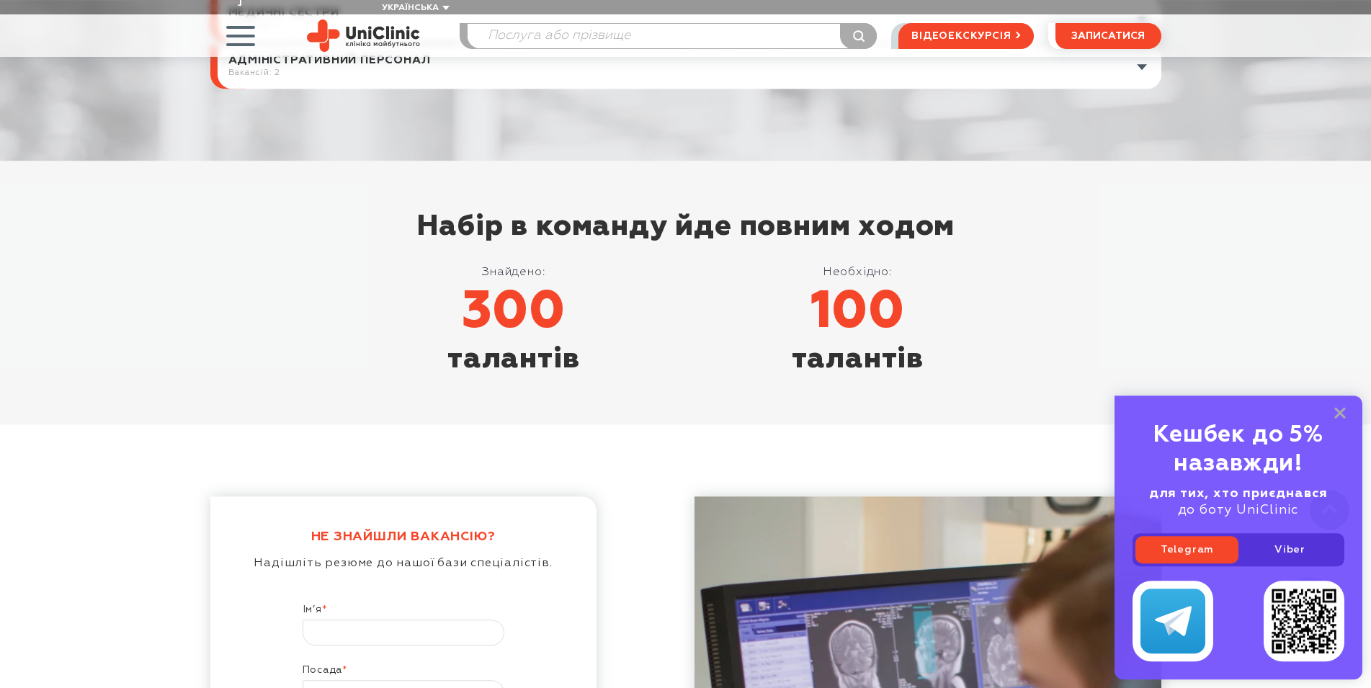
scroll to position [629, 0]
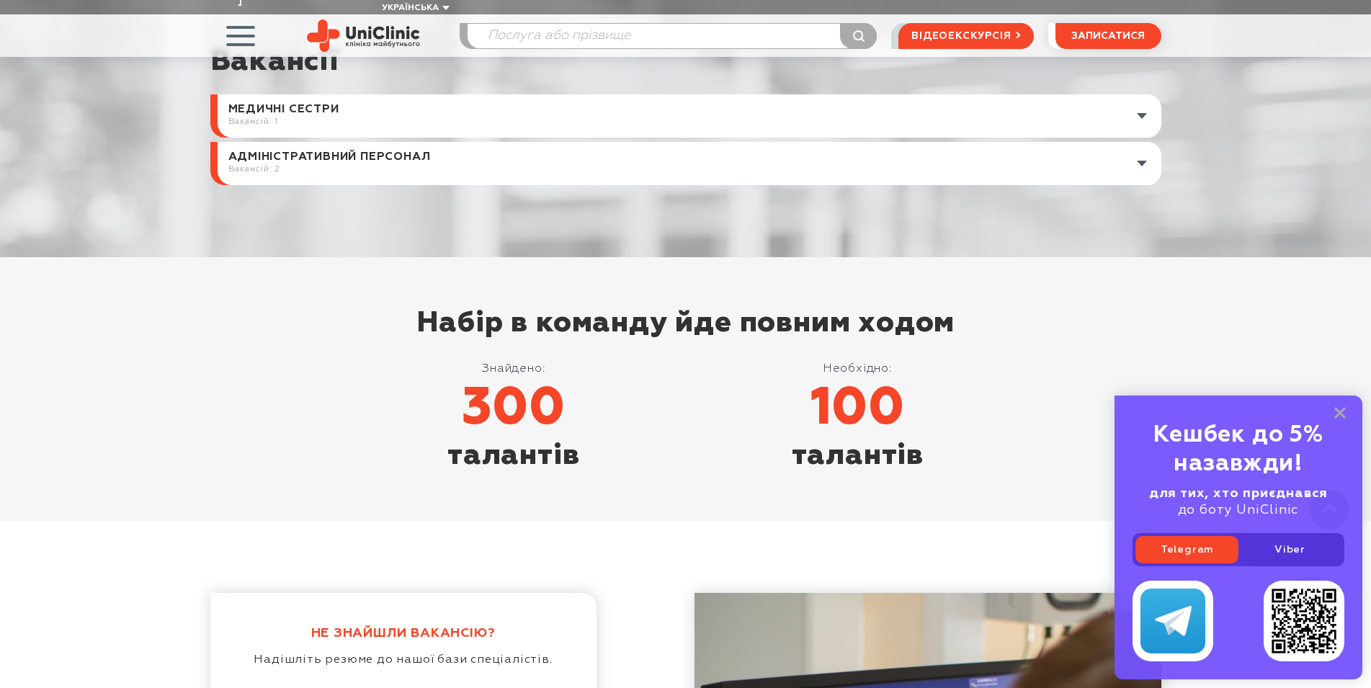
click at [1141, 102] on link at bounding box center [690, 115] width 944 height 43
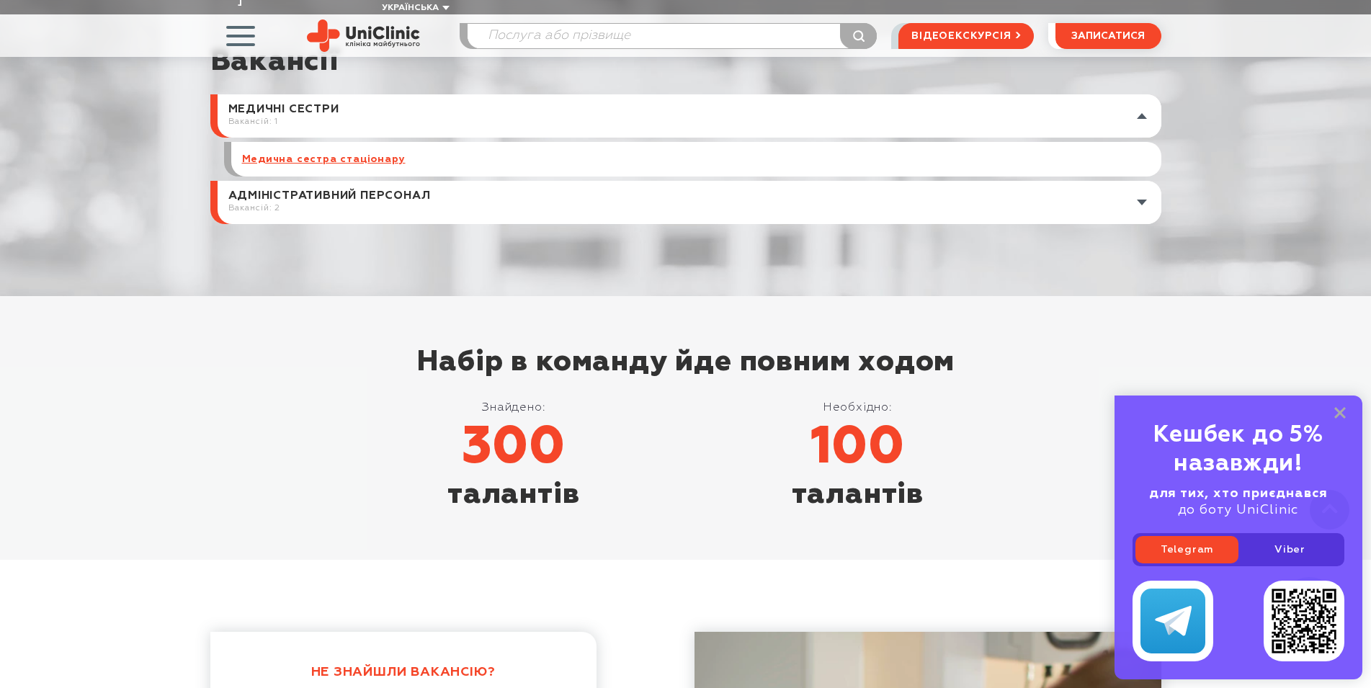
click at [352, 153] on link "Медична сестра стаціонару" at bounding box center [324, 159] width 164 height 13
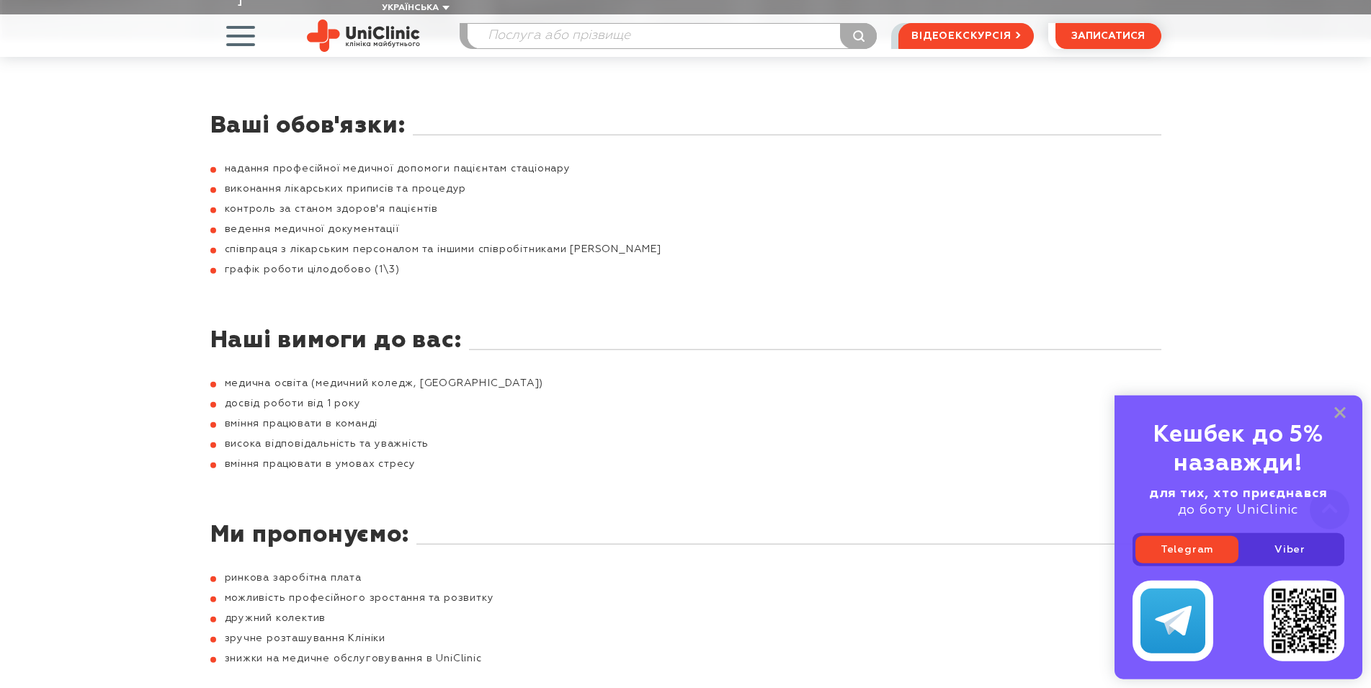
scroll to position [514, 0]
